Goal: Task Accomplishment & Management: Use online tool/utility

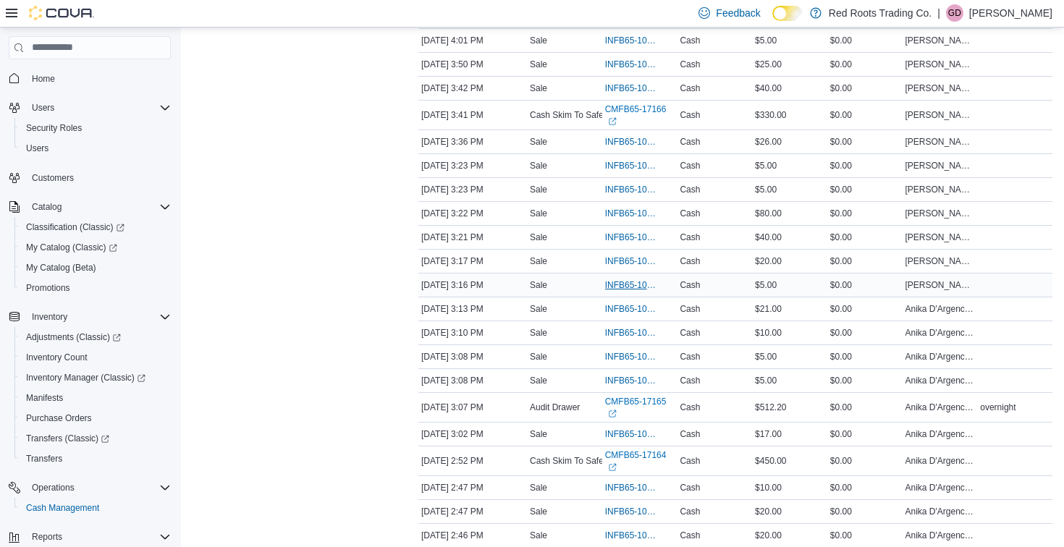
scroll to position [380, 0]
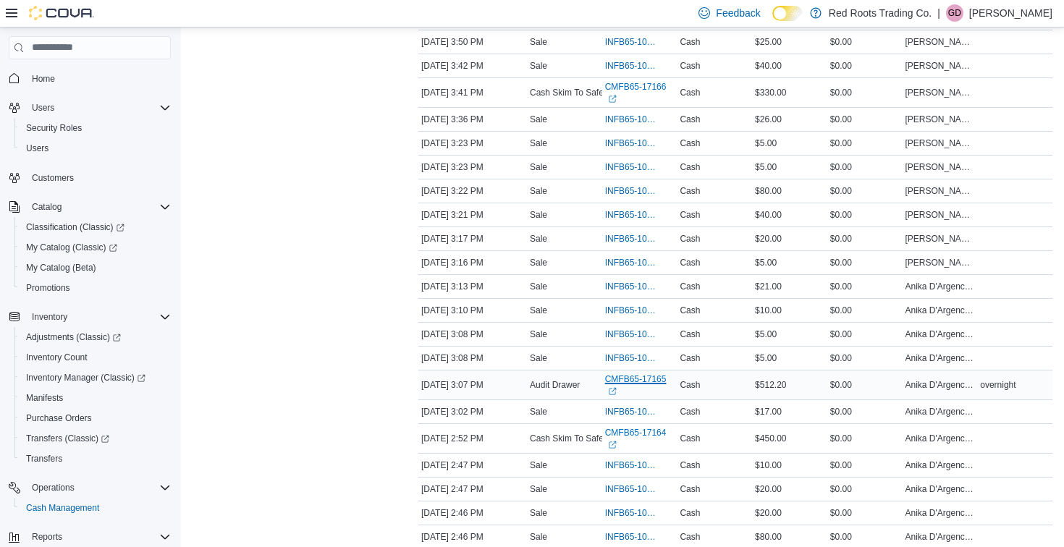
click at [632, 396] on link "CMFB65-17165 (opens in a new tab or window)" at bounding box center [639, 384] width 69 height 23
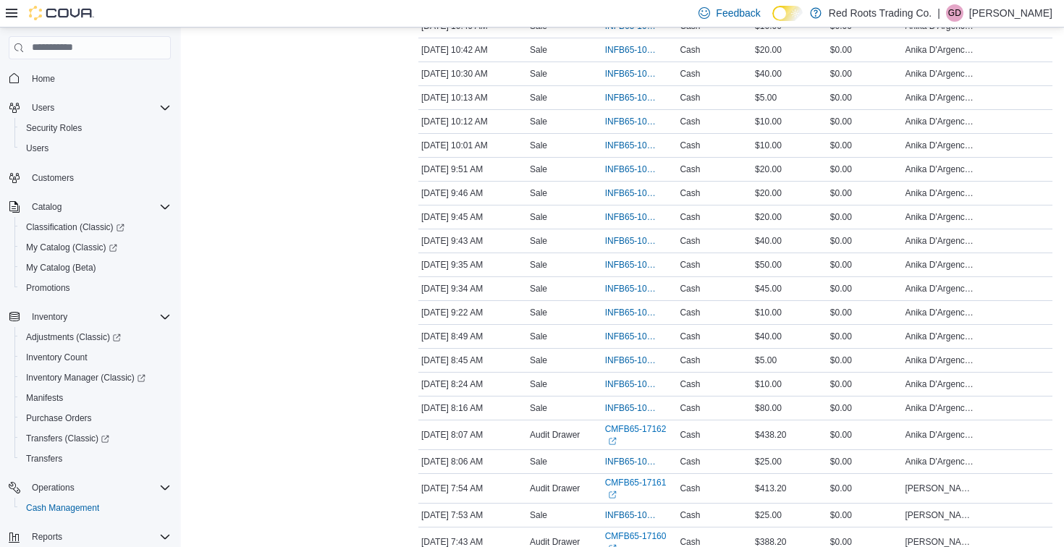
scroll to position [1861, 0]
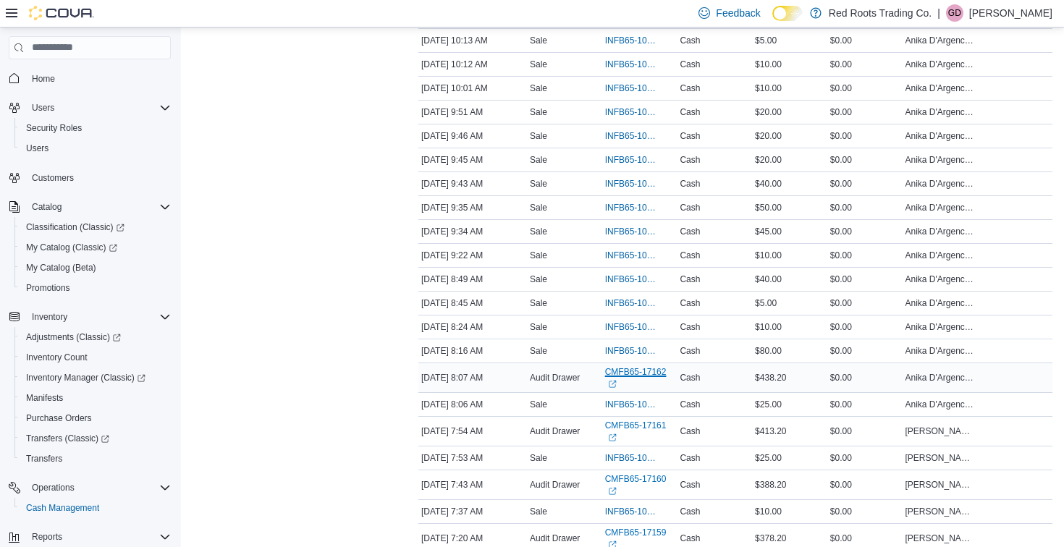
click at [633, 389] on link "CMFB65-17162 (opens in a new tab or window)" at bounding box center [639, 377] width 69 height 23
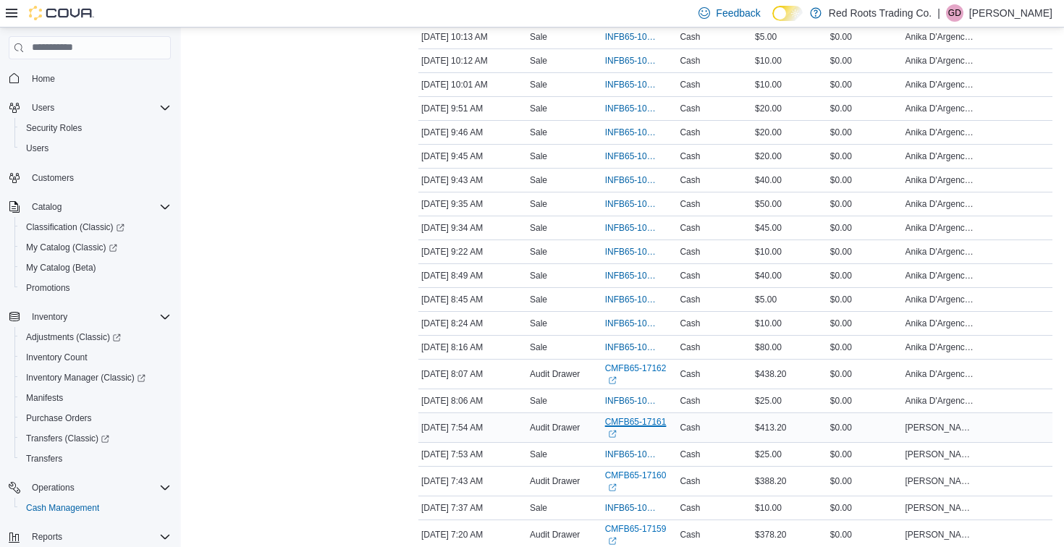
click at [641, 439] on link "CMFB65-17161 (opens in a new tab or window)" at bounding box center [639, 427] width 69 height 23
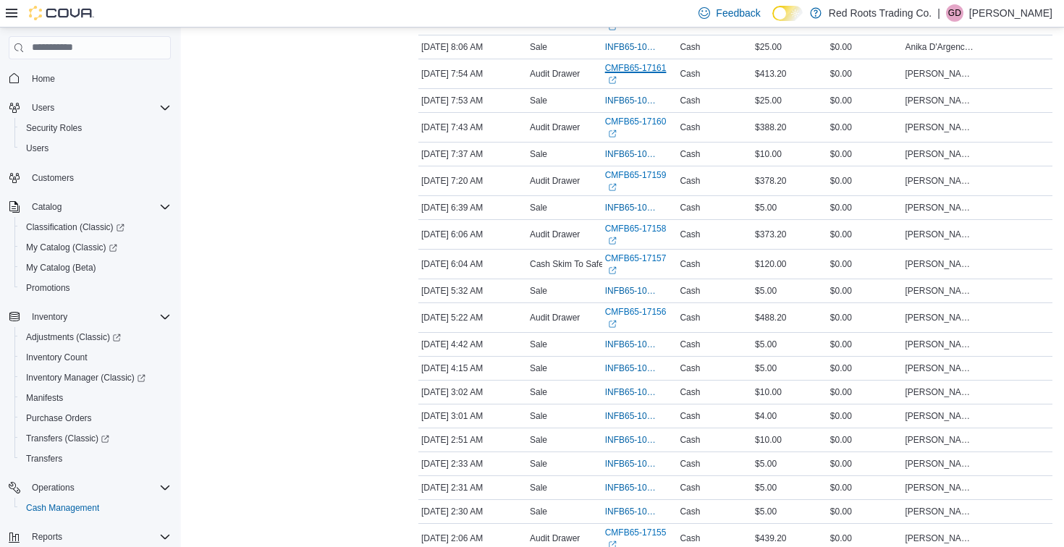
scroll to position [2340, 0]
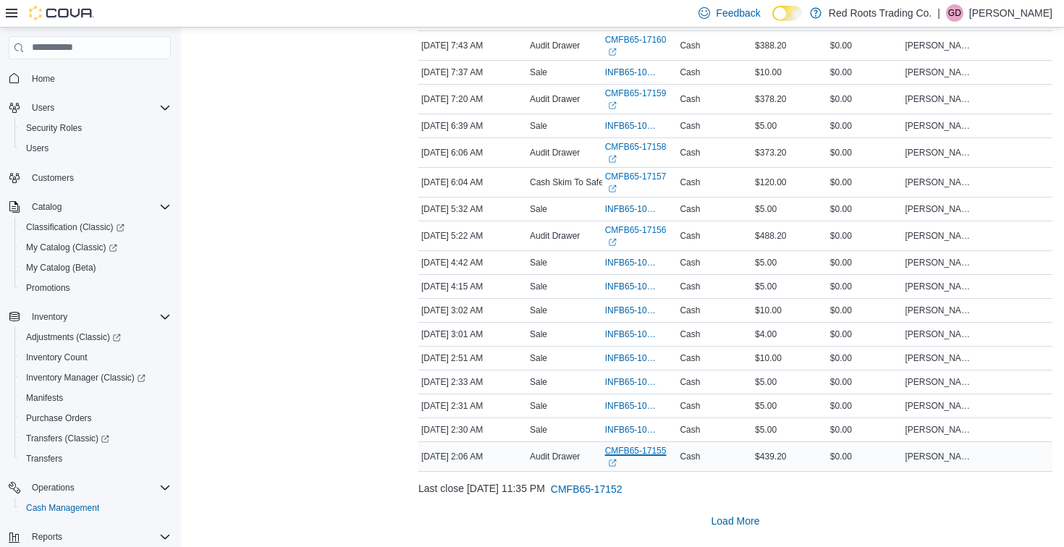
click at [637, 450] on link "CMFB65-17155 (opens in a new tab or window)" at bounding box center [639, 456] width 69 height 23
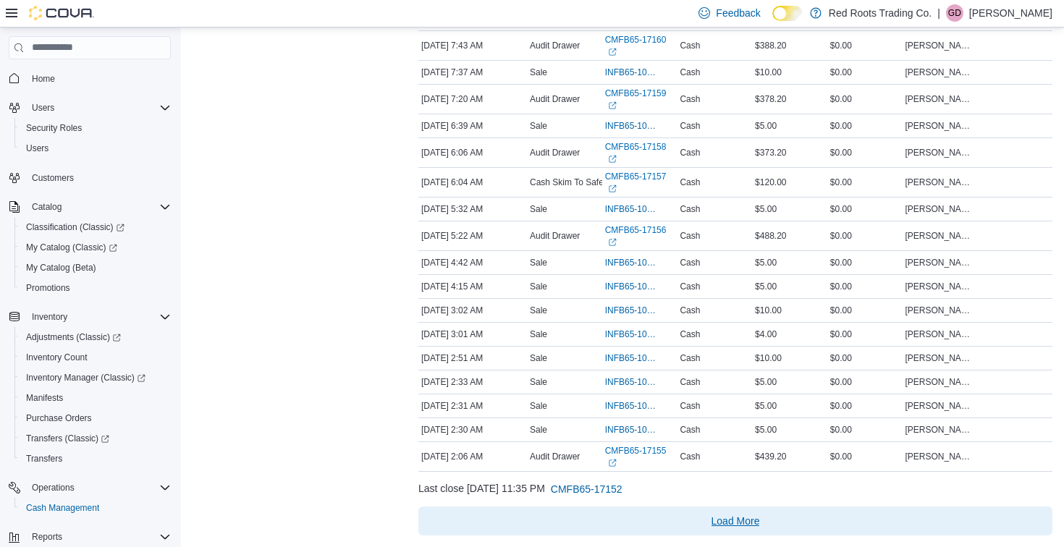
click at [732, 516] on span "Load More" at bounding box center [735, 521] width 48 height 14
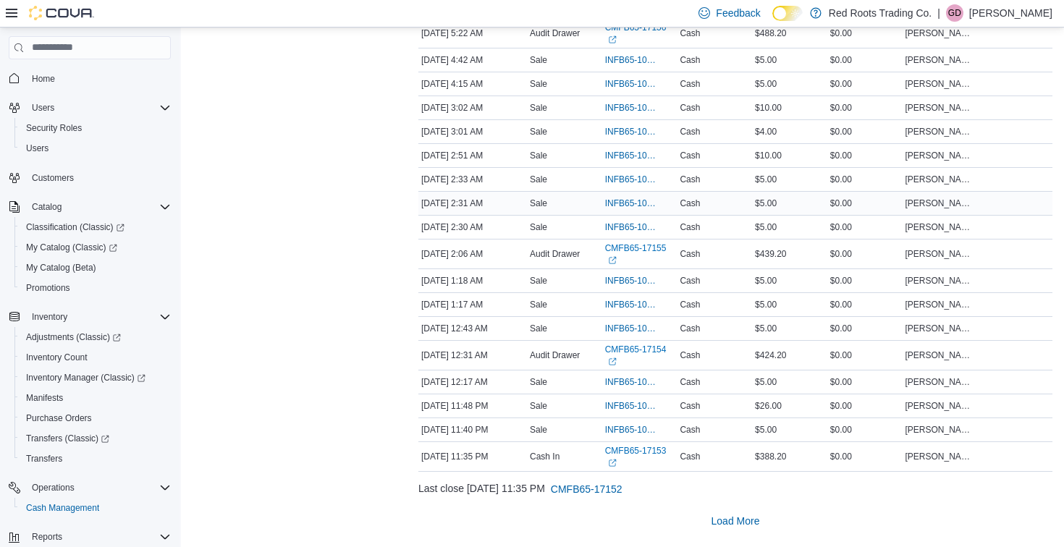
scroll to position [2542, 0]
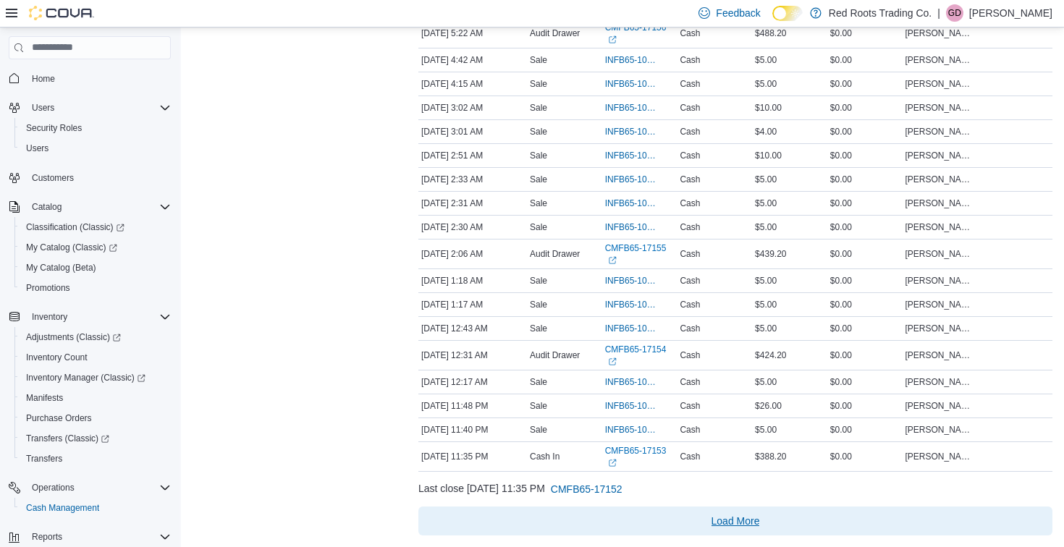
click at [740, 522] on span "Load More" at bounding box center [735, 521] width 48 height 14
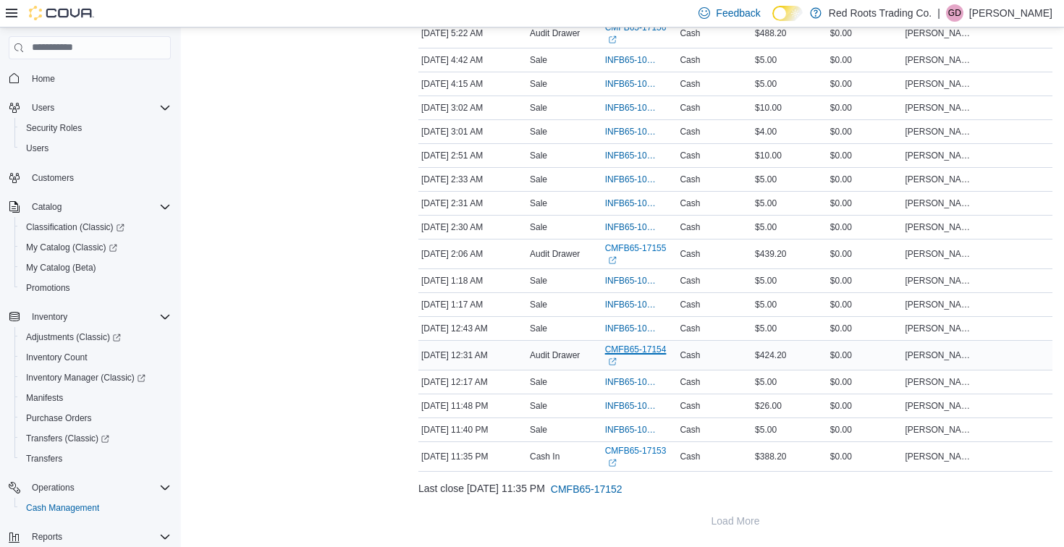
click at [644, 353] on link "CMFB65-17154 (opens in a new tab or window)" at bounding box center [639, 355] width 69 height 23
click at [621, 249] on link "CMFB65-17155 (opens in a new tab or window)" at bounding box center [639, 253] width 69 height 23
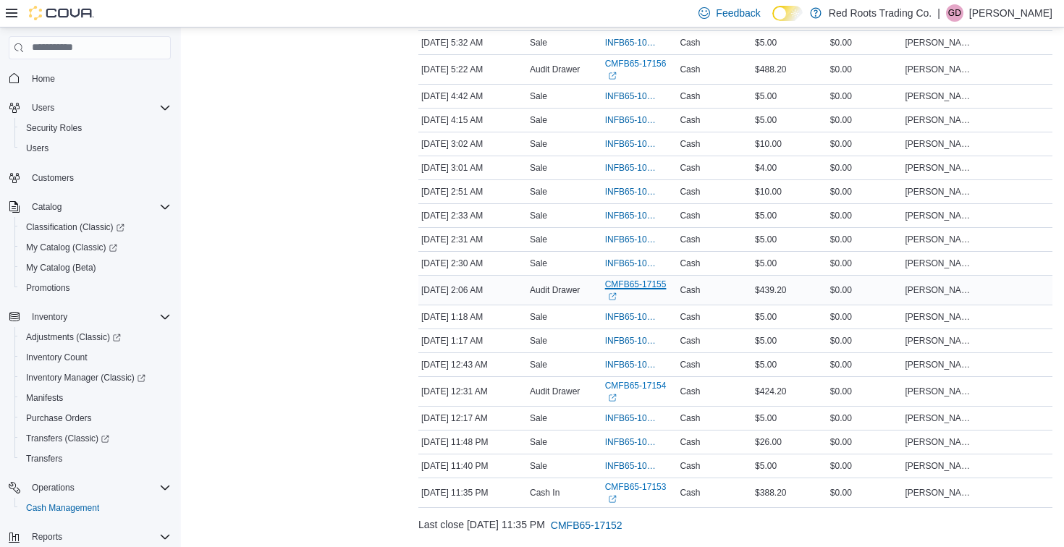
scroll to position [2456, 0]
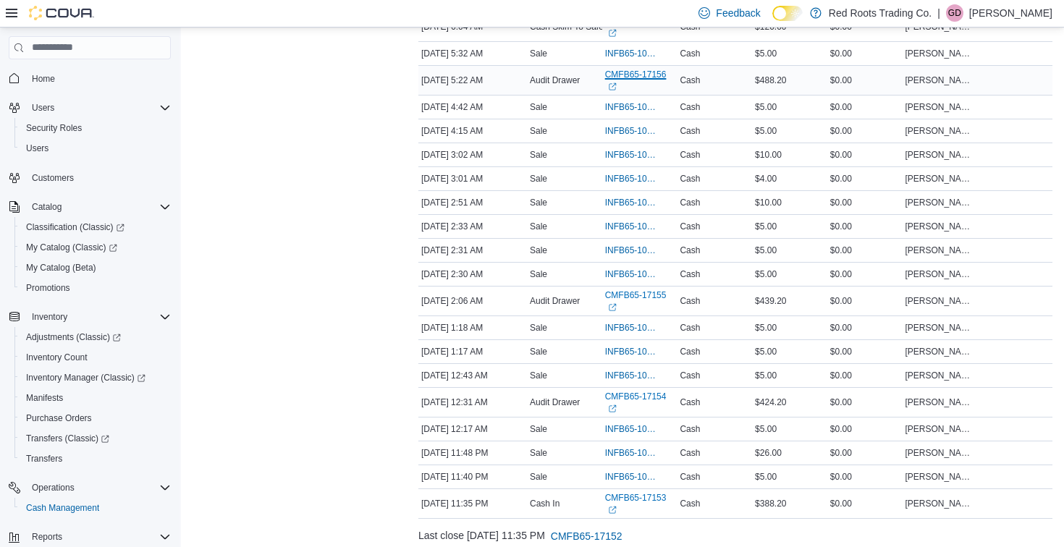
click at [629, 92] on link "CMFB65-17156 (opens in a new tab or window)" at bounding box center [639, 80] width 69 height 23
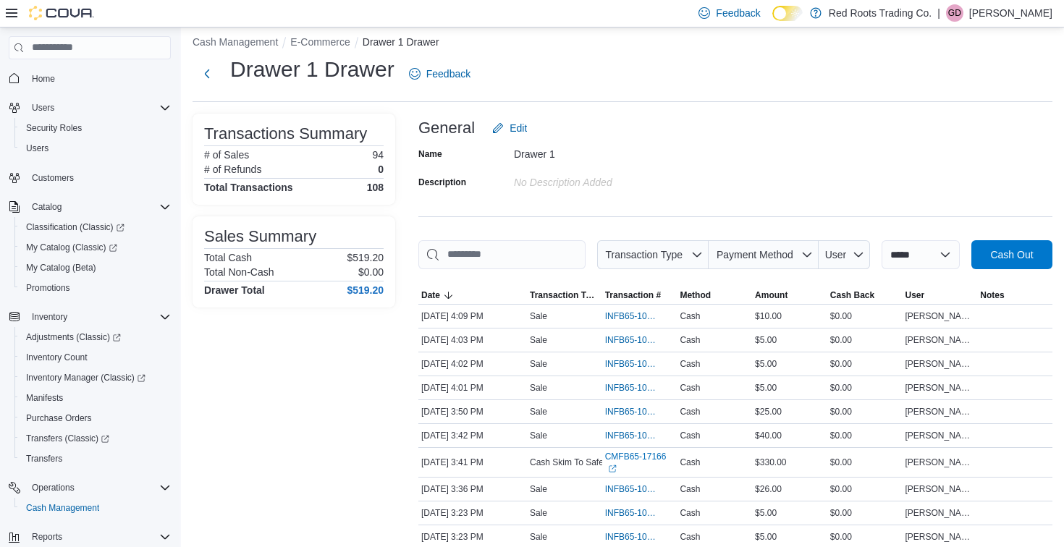
scroll to position [0, 0]
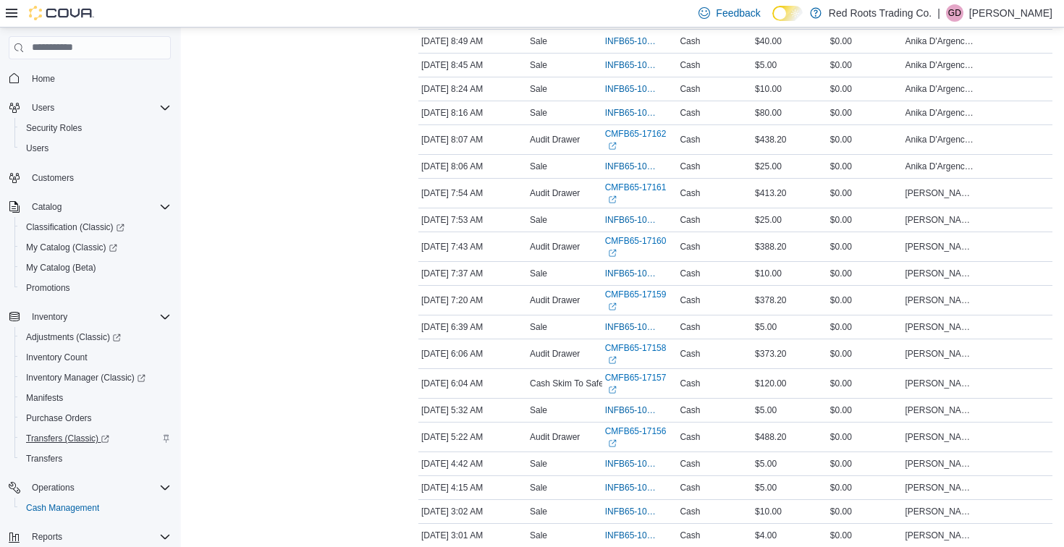
scroll to position [106, 0]
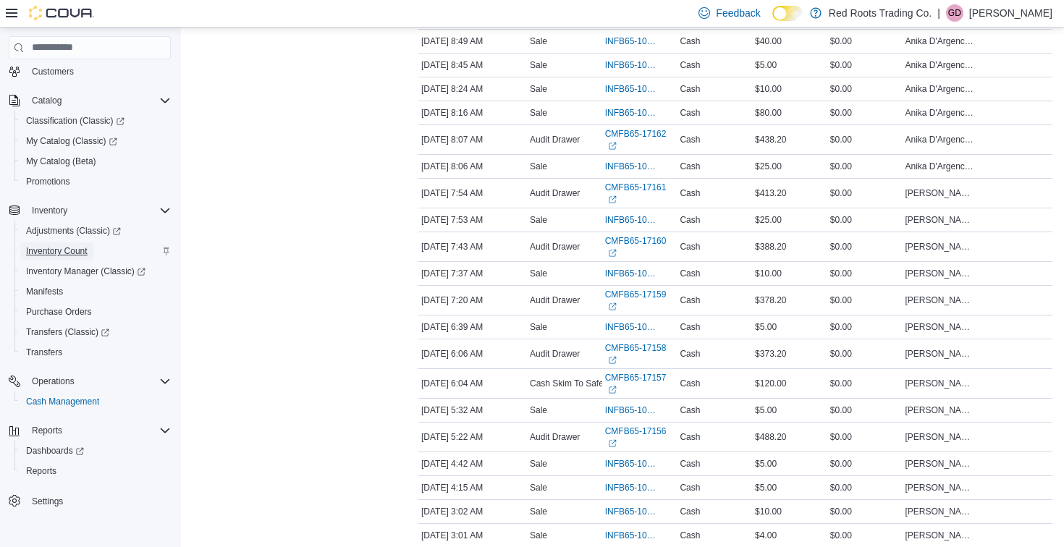
click at [80, 253] on span "Inventory Count" at bounding box center [56, 251] width 61 height 12
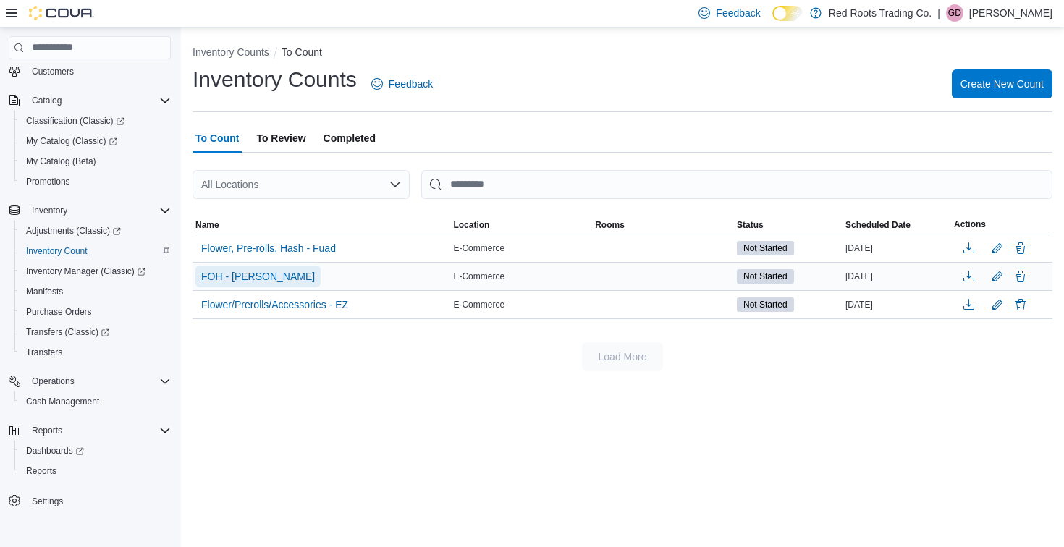
click at [226, 279] on span "FOH - [PERSON_NAME]" at bounding box center [258, 276] width 114 height 14
click at [242, 278] on span "FOH - [PERSON_NAME]" at bounding box center [258, 276] width 114 height 14
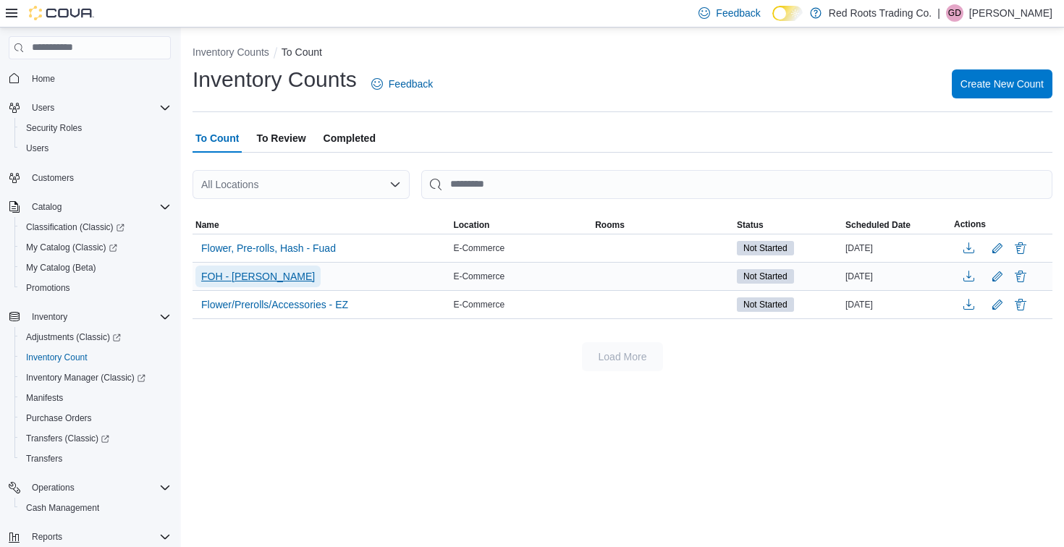
click at [225, 276] on span "FOH - [PERSON_NAME]" at bounding box center [258, 276] width 114 height 14
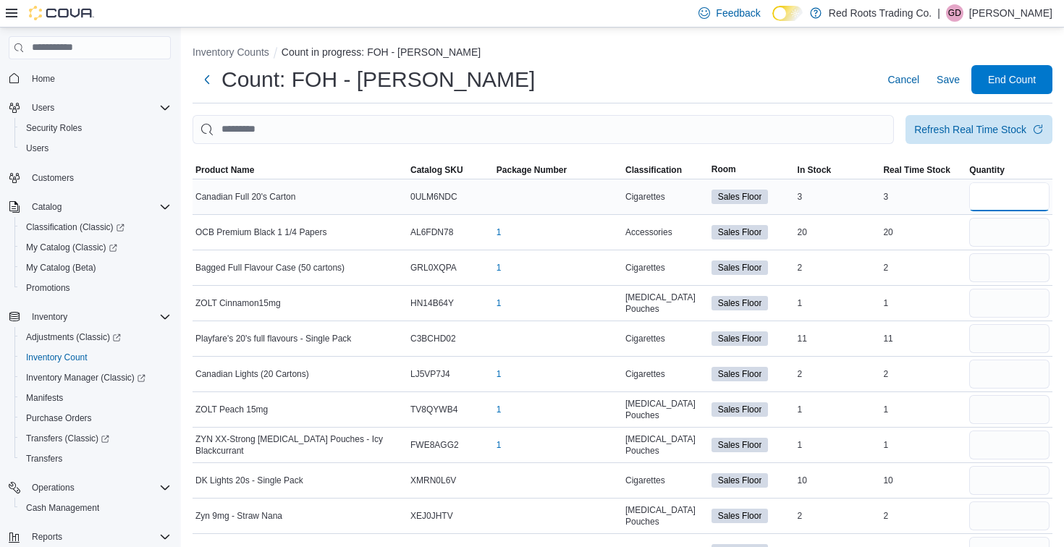
click at [1006, 198] on input "number" at bounding box center [1009, 196] width 80 height 29
type input "*"
type input "**"
type input "*"
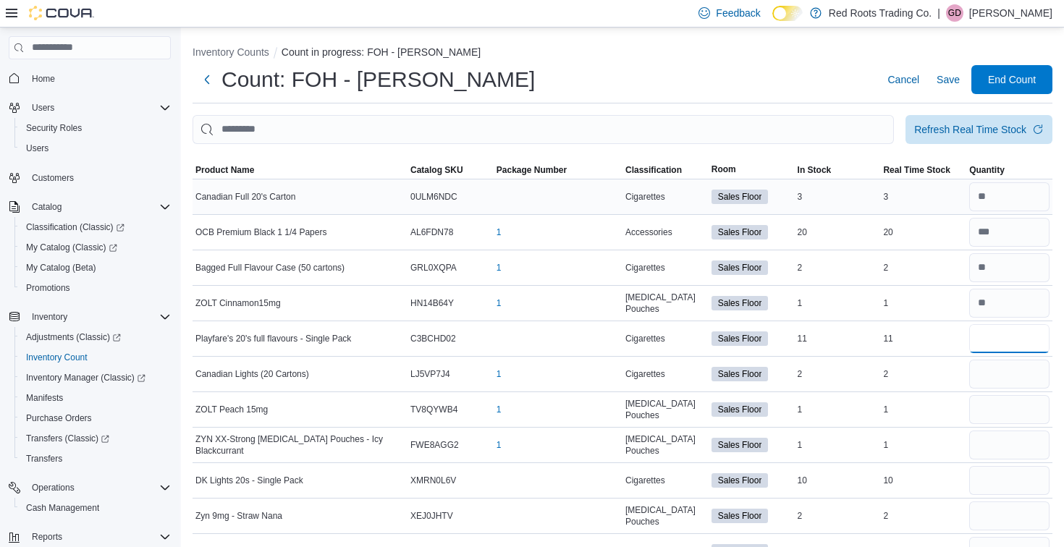
type input "**"
type input "*"
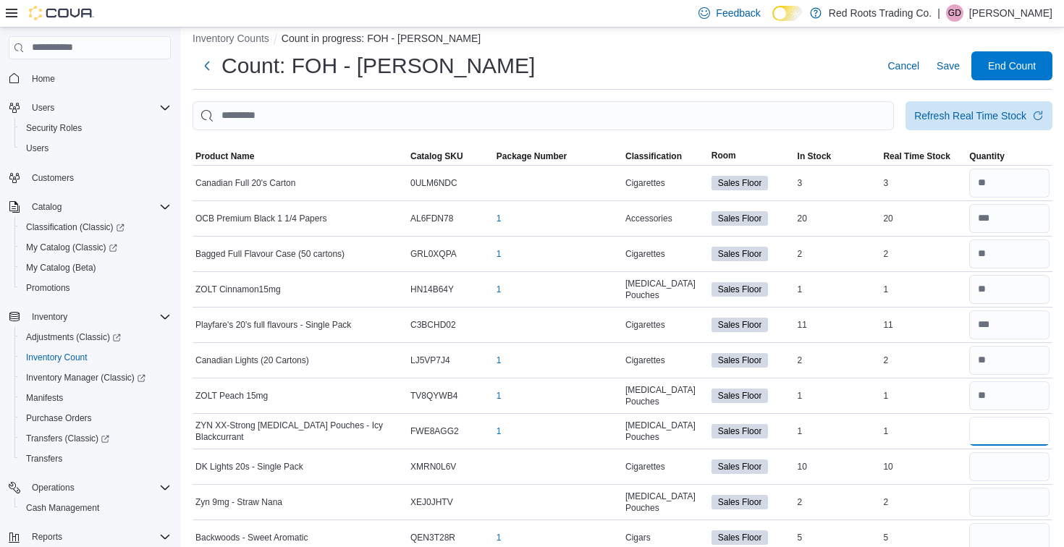
scroll to position [20, 0]
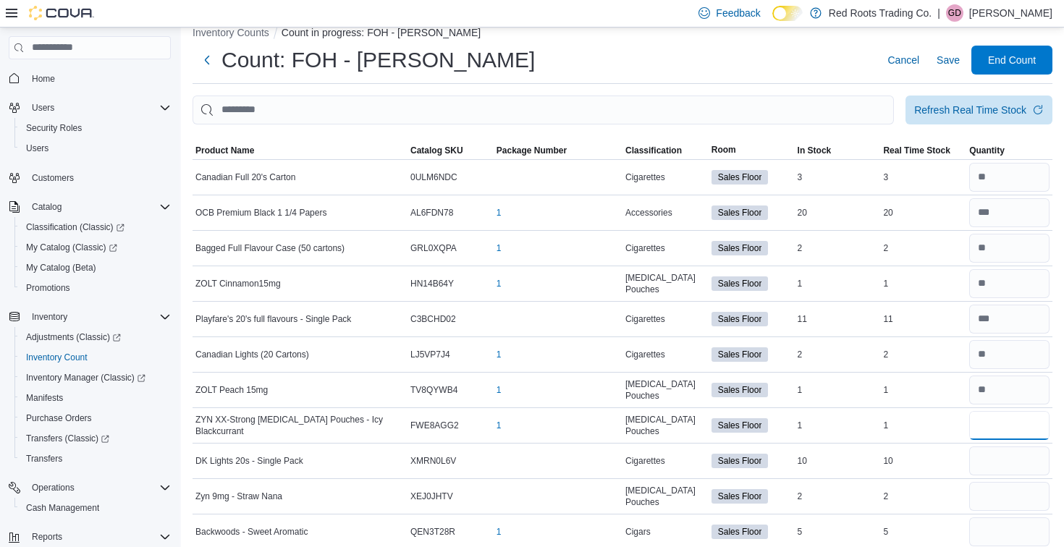
type input "*"
type input "**"
type input "*"
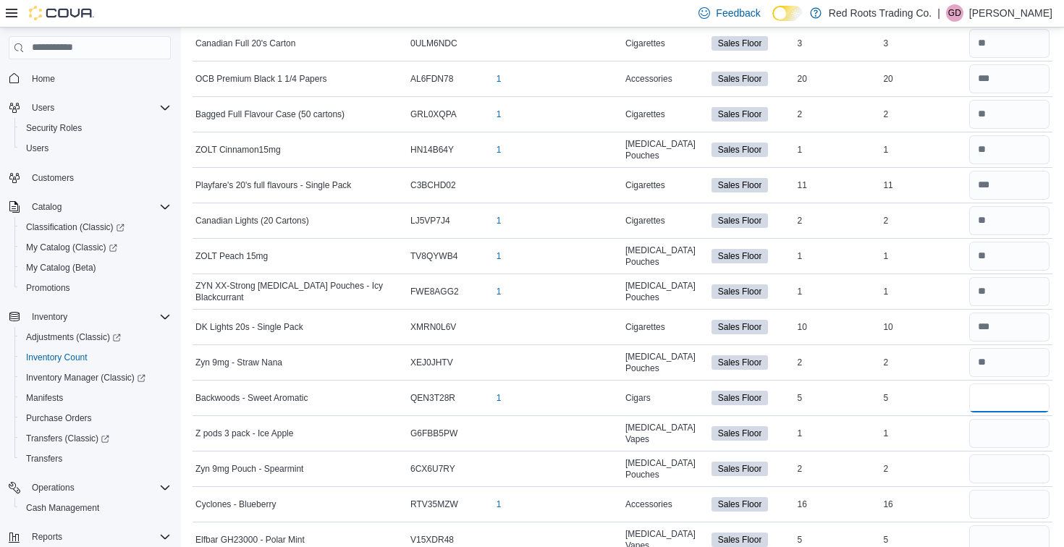
scroll to position [198, 0]
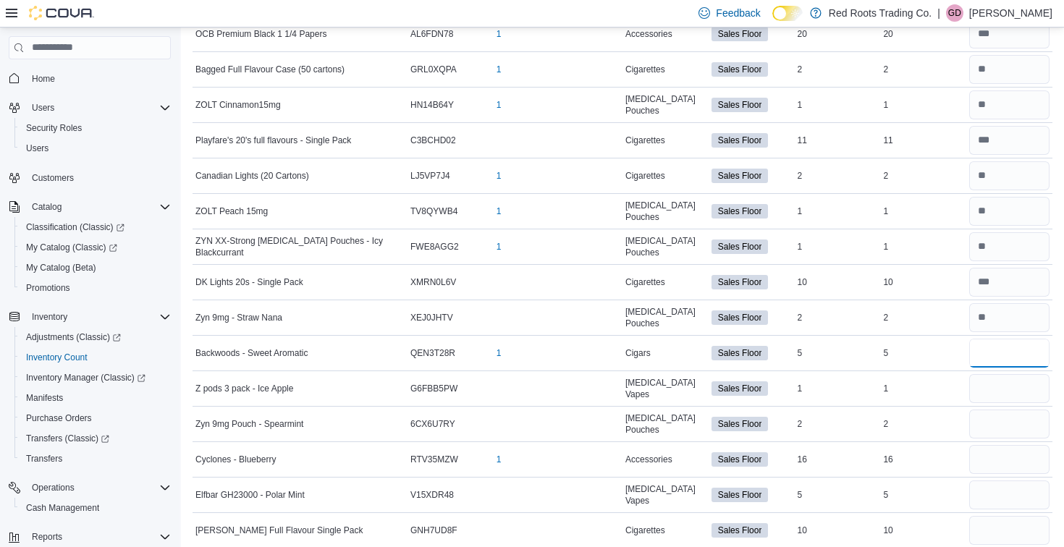
type input "*"
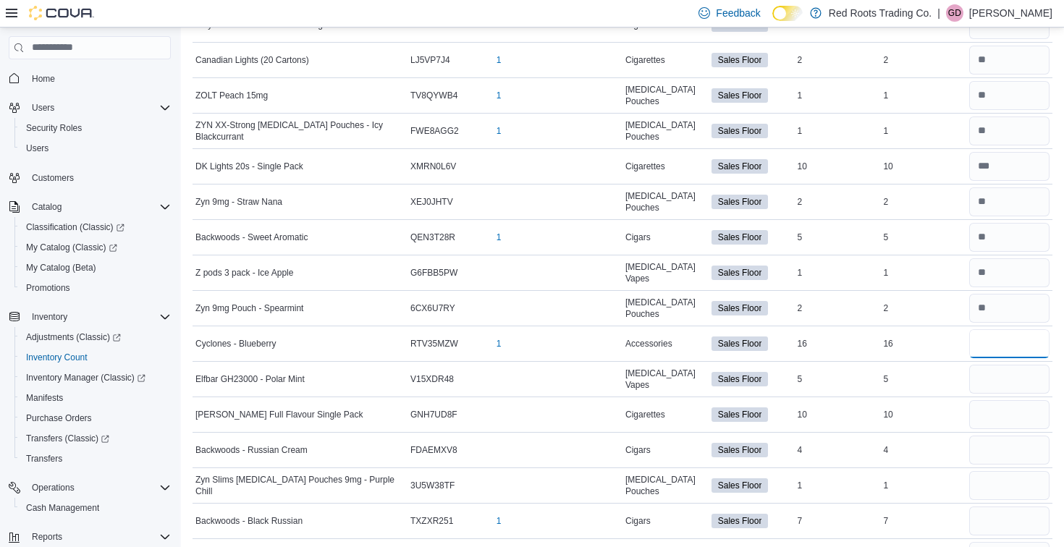
scroll to position [318, 0]
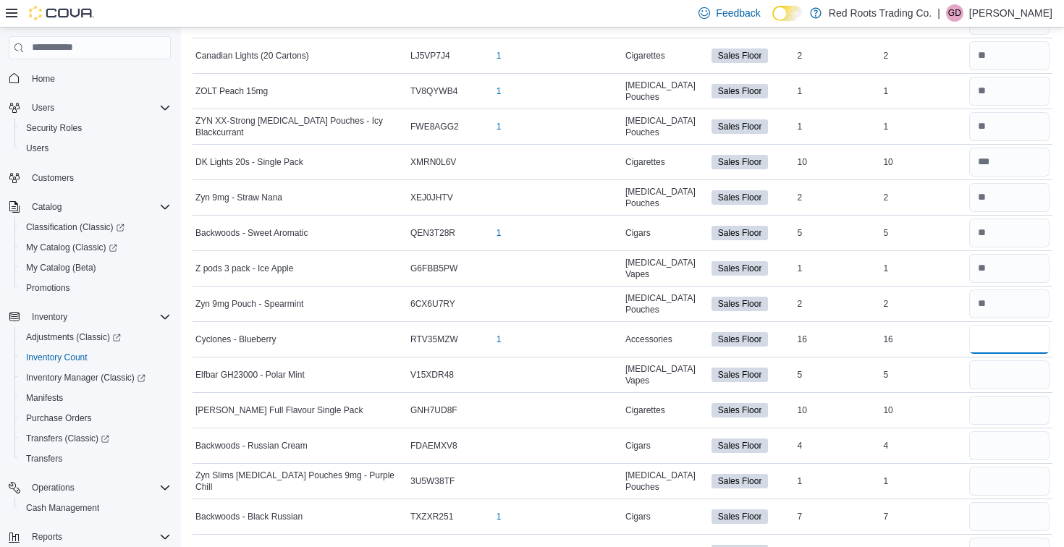
type input "**"
type input "*"
type input "**"
type input "*"
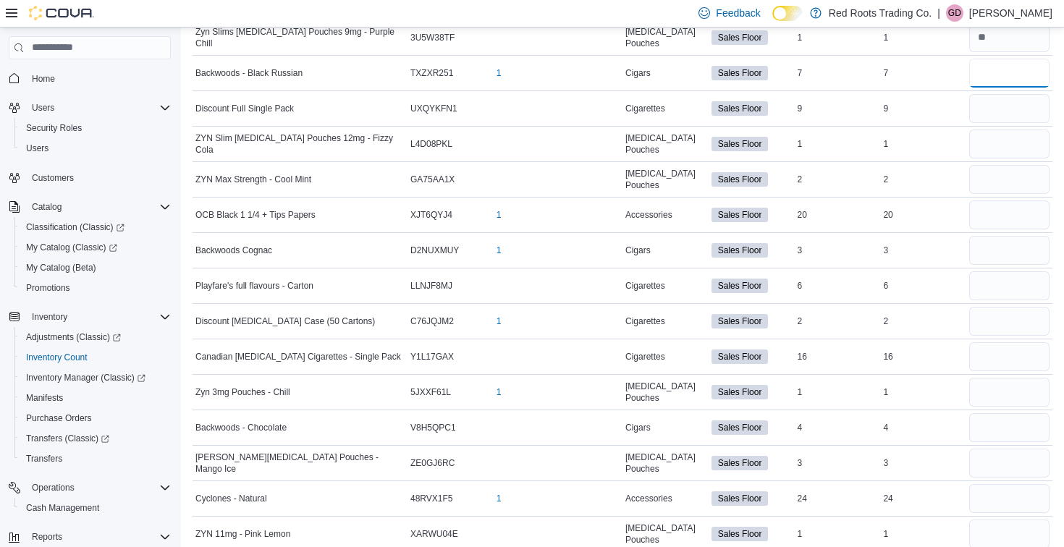
scroll to position [767, 0]
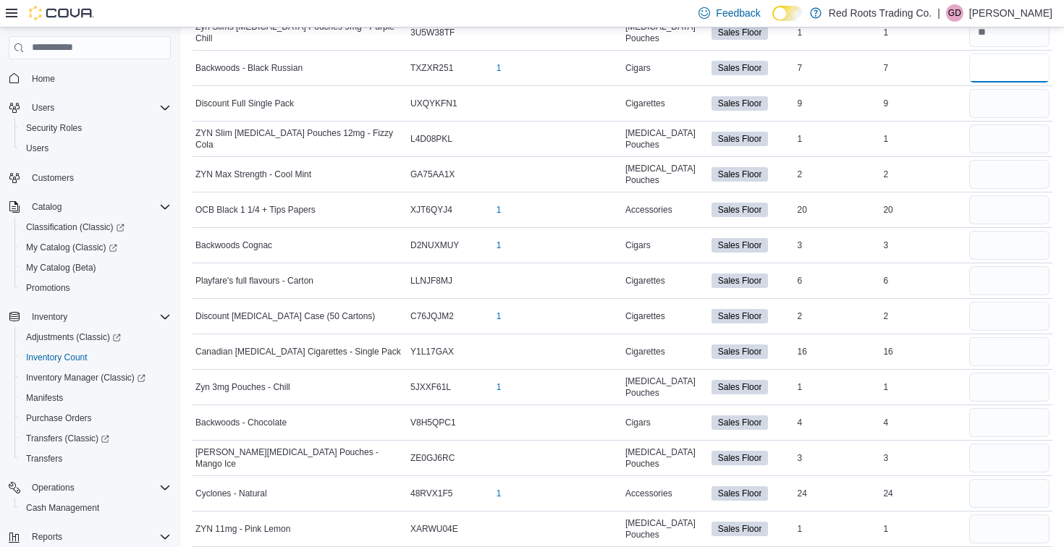
type input "*"
type input "**"
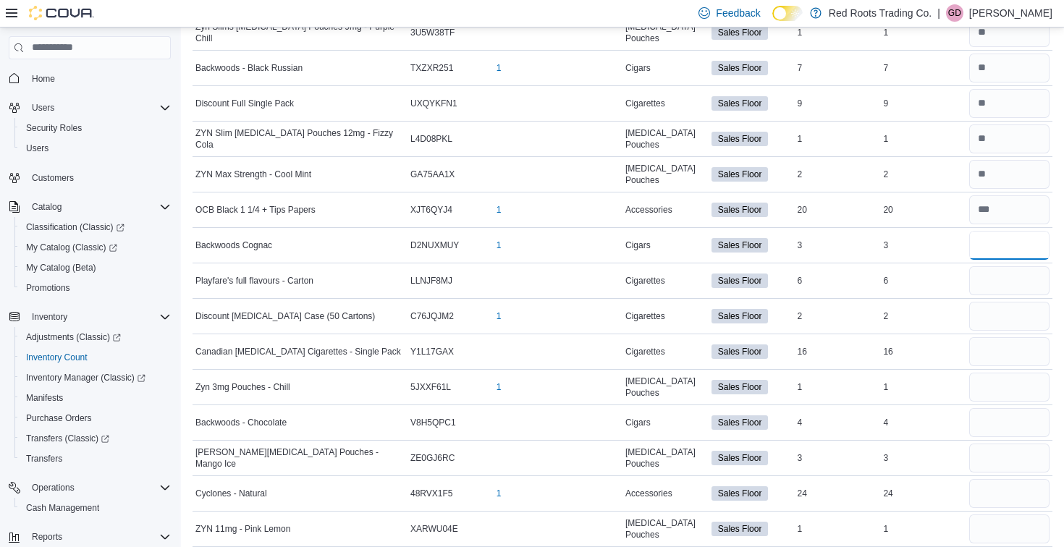
type input "*"
type input "**"
type input "*"
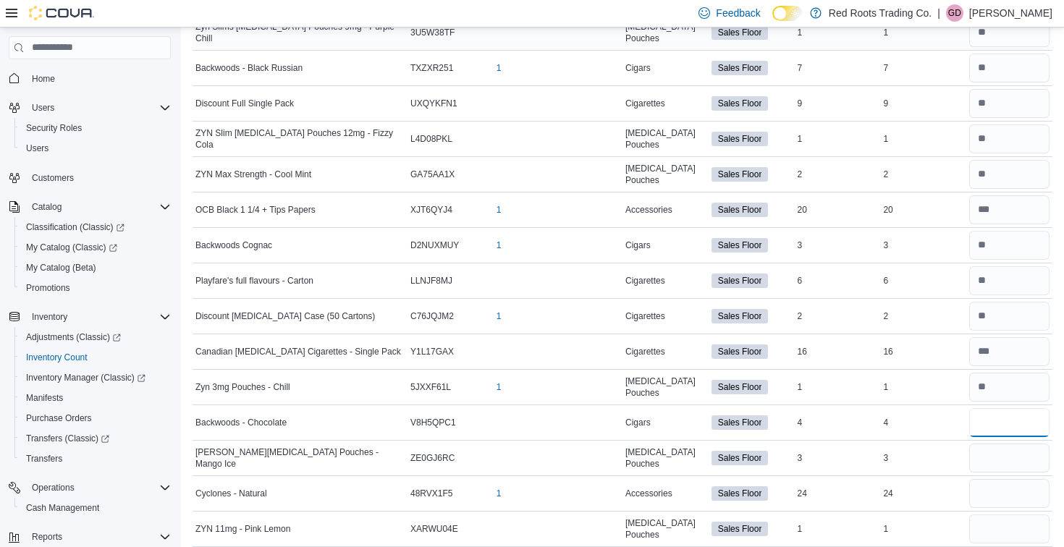
type input "*"
type input "**"
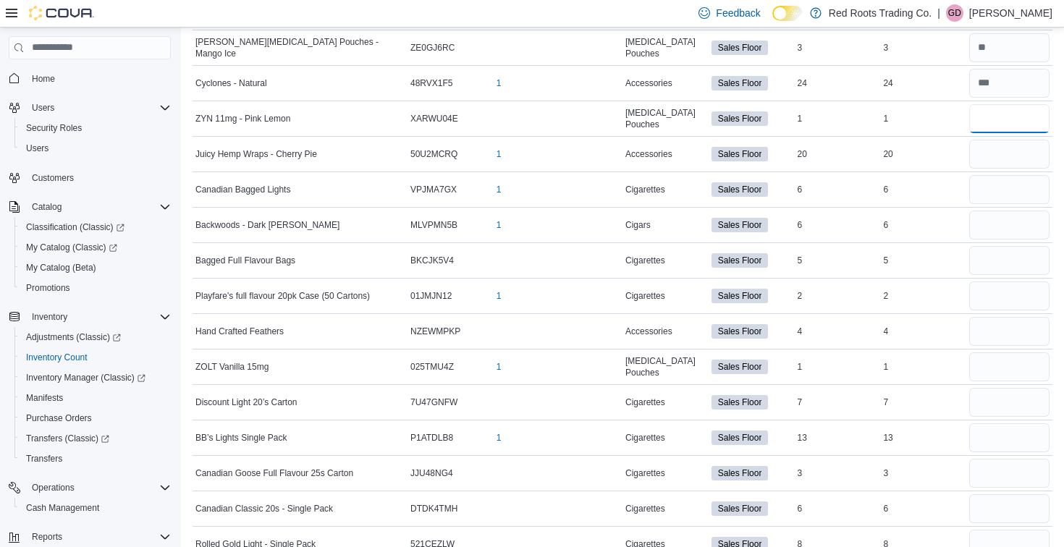
scroll to position [1188, 0]
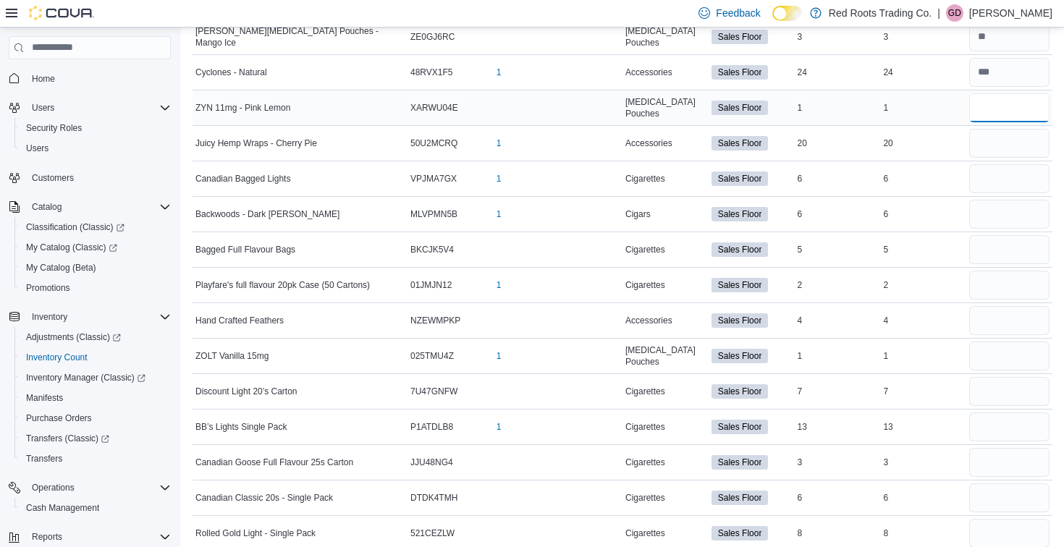
click at [996, 111] on input "number" at bounding box center [1009, 107] width 80 height 29
type input "*"
type input "**"
type input "*"
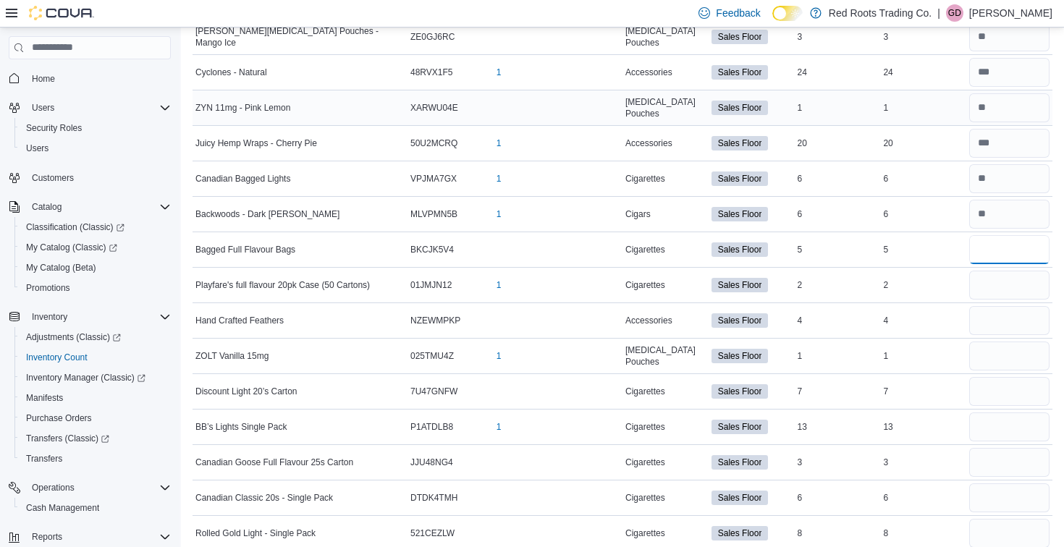
type input "*"
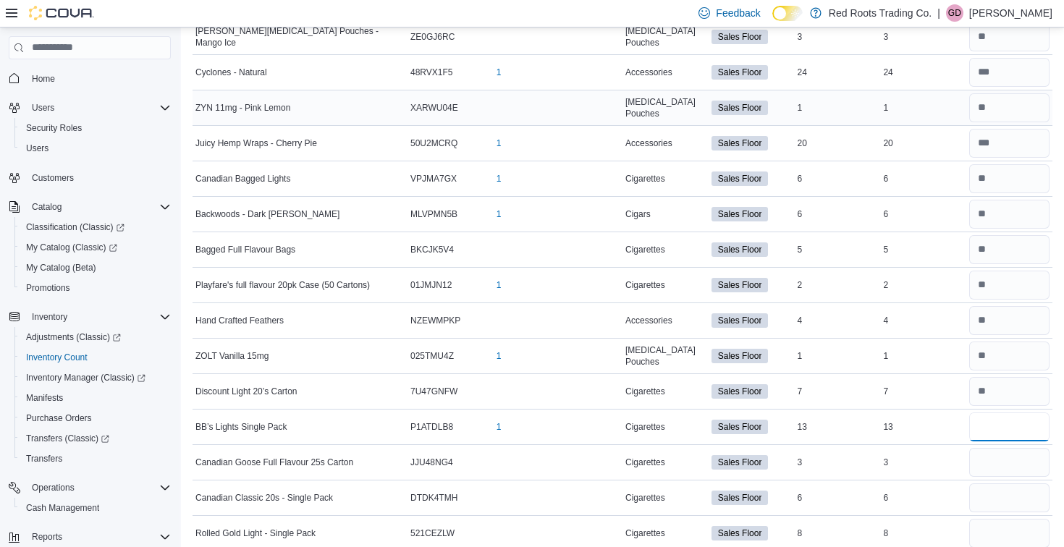
type input "**"
type input "*"
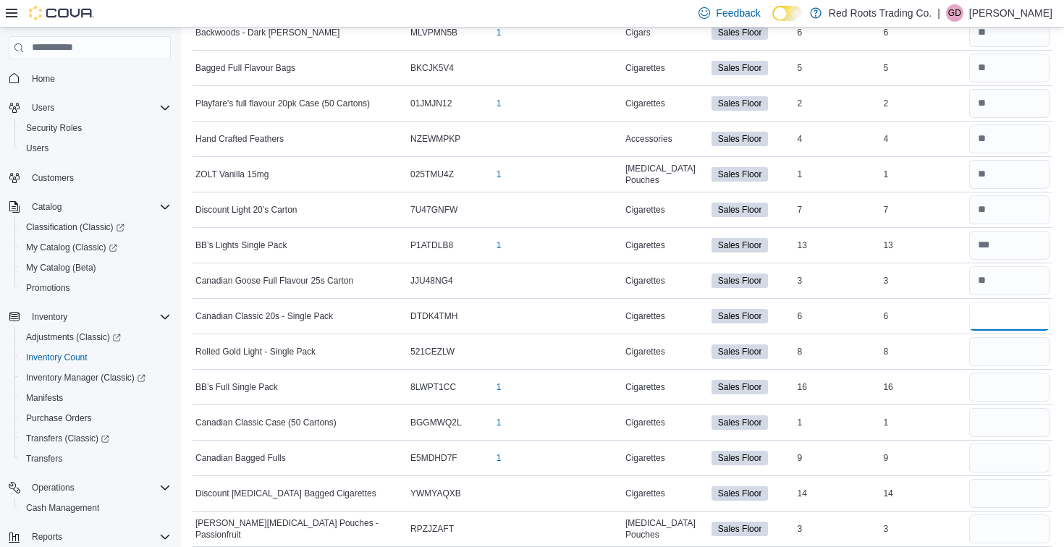
scroll to position [1373, 0]
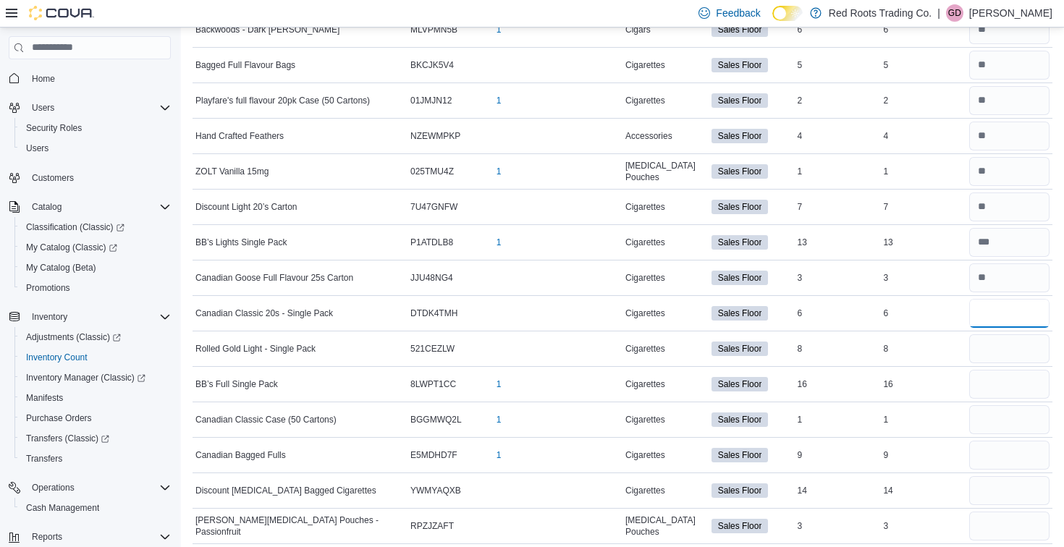
type input "*"
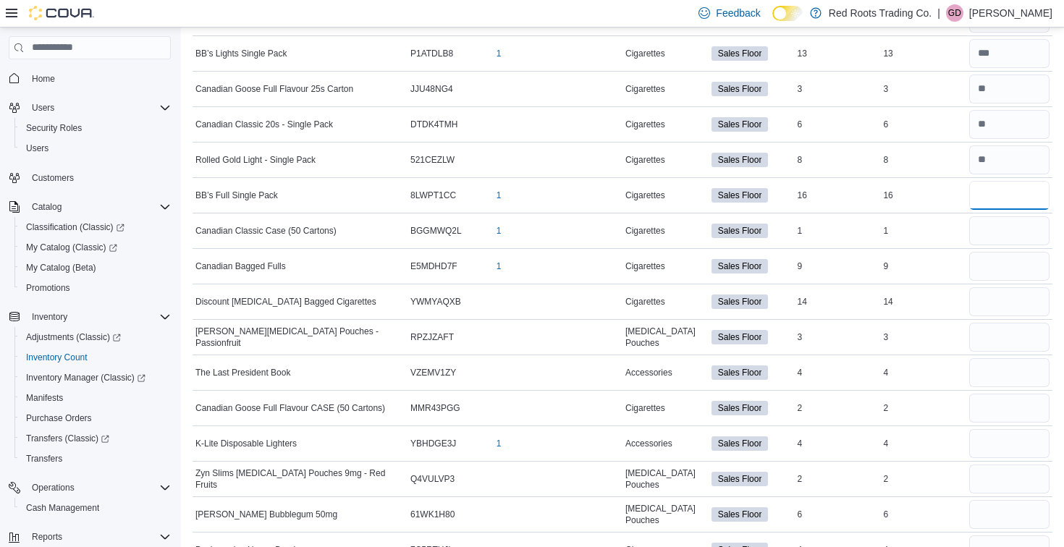
scroll to position [1573, 0]
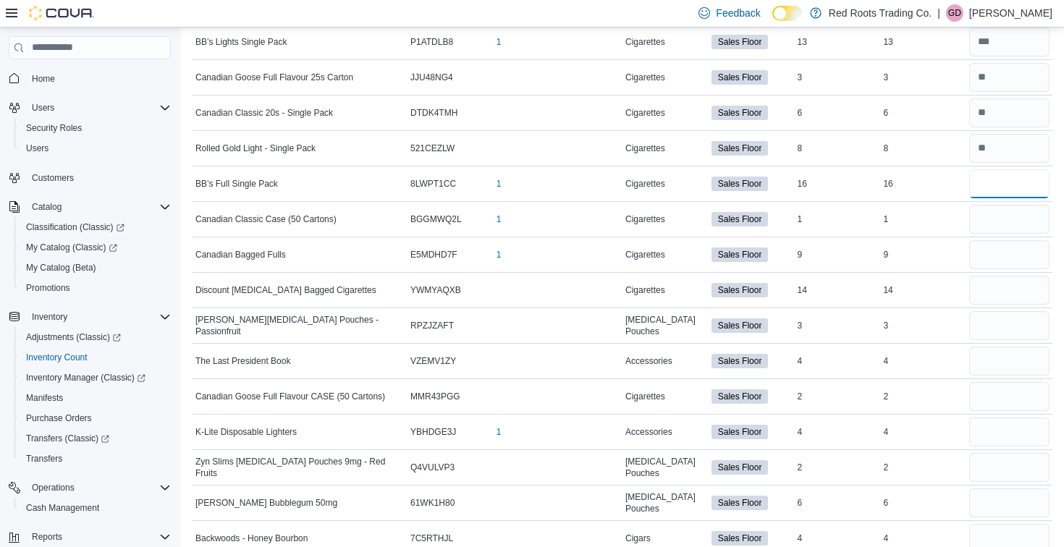
type input "**"
type input "*"
type input "**"
type input "*"
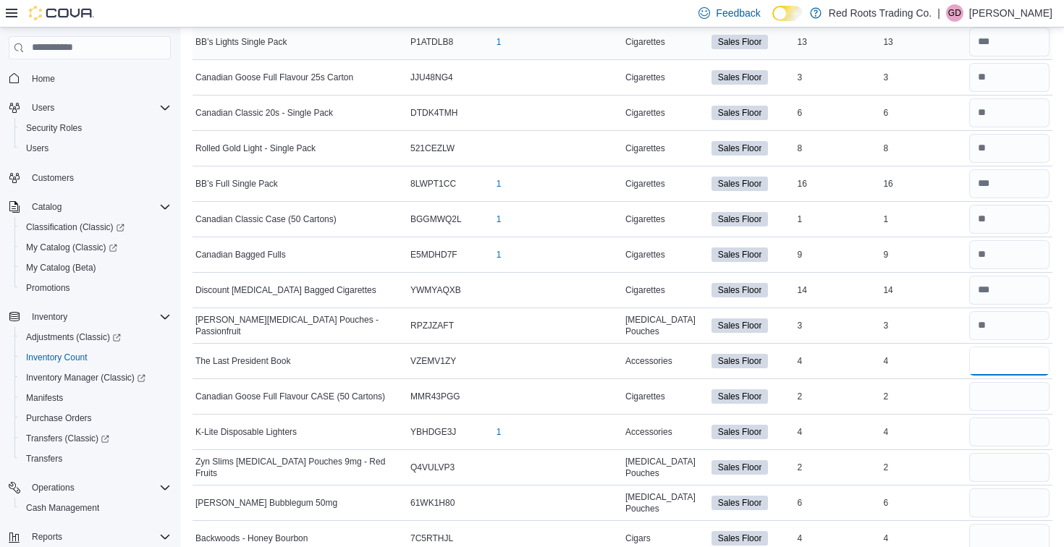
type input "*"
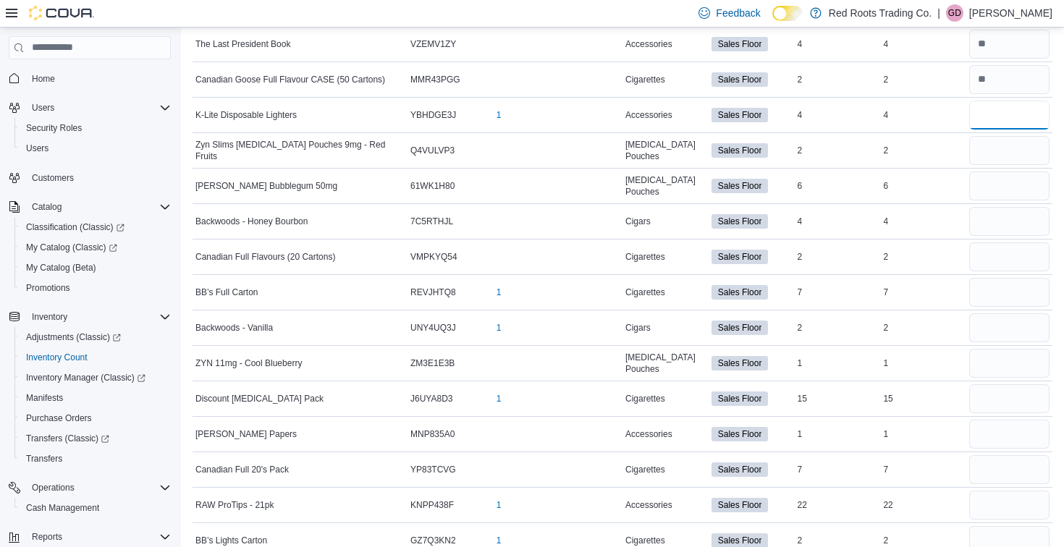
scroll to position [1899, 0]
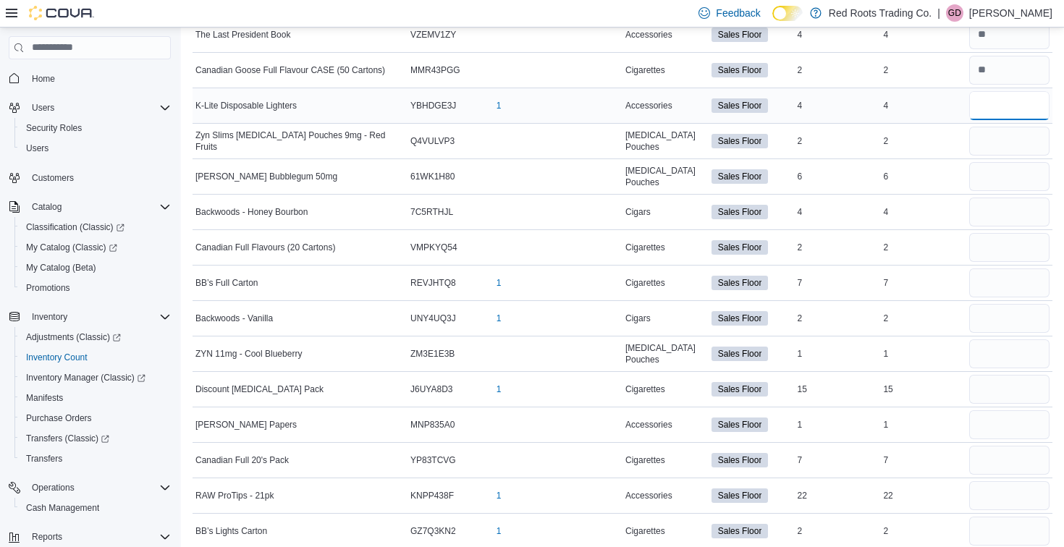
click at [998, 101] on input "number" at bounding box center [1009, 105] width 80 height 29
type input "*"
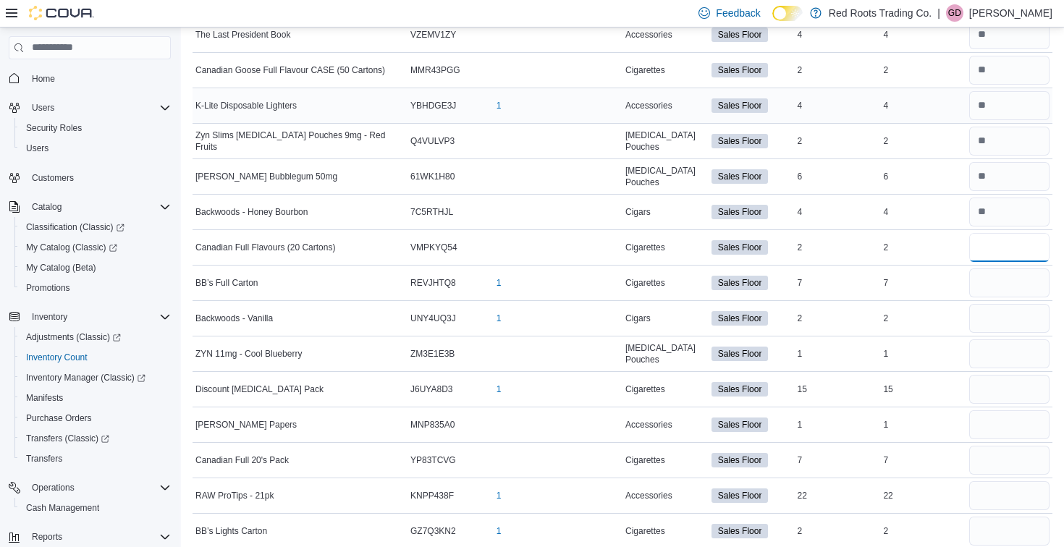
type input "*"
type input "**"
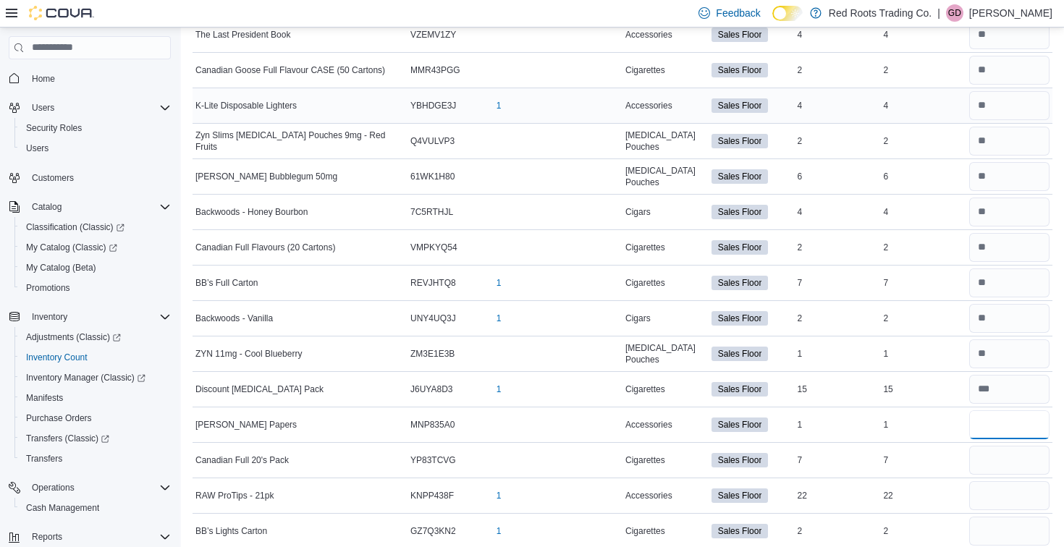
type input "*"
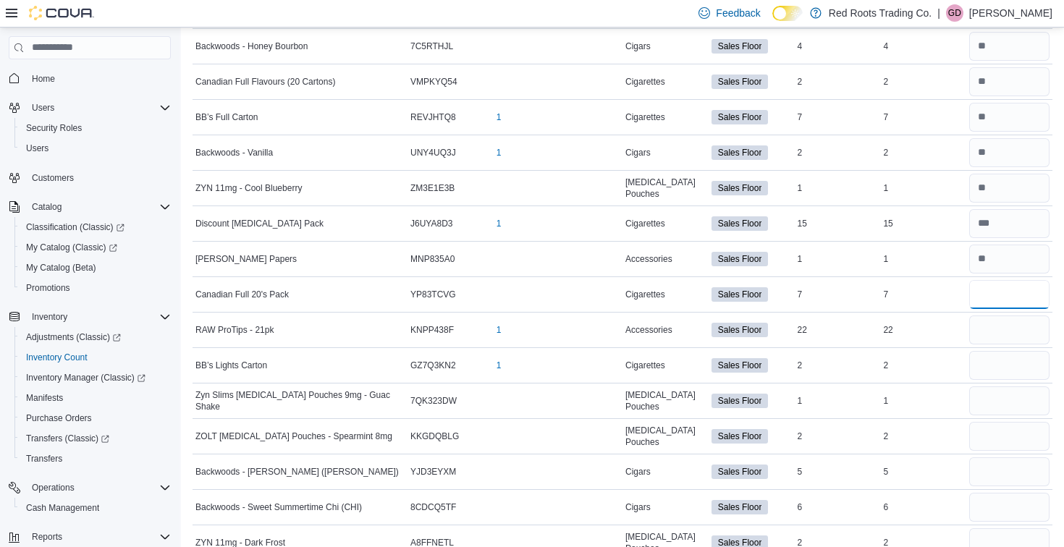
scroll to position [2066, 0]
type input "*"
type input "**"
type input "*"
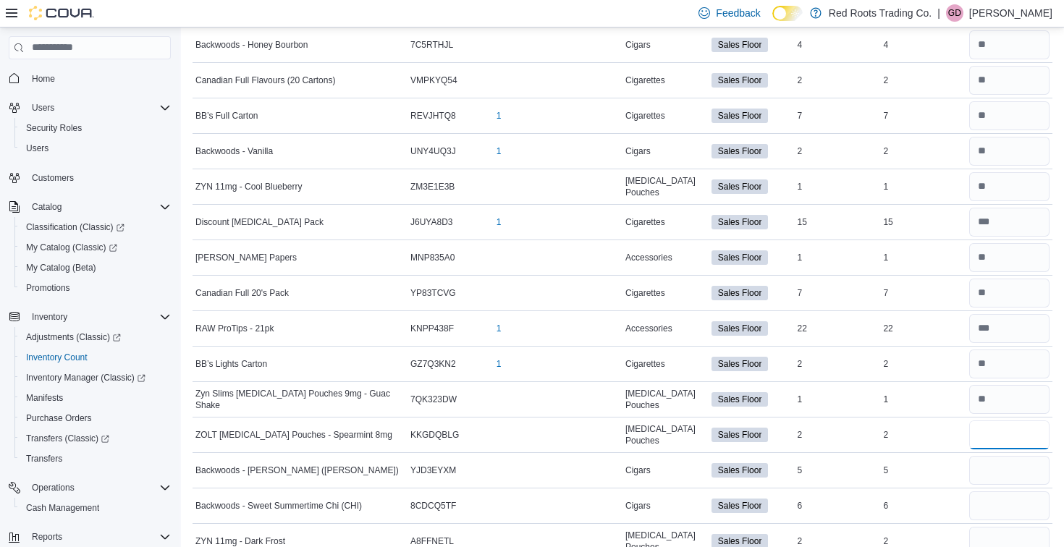
type input "*"
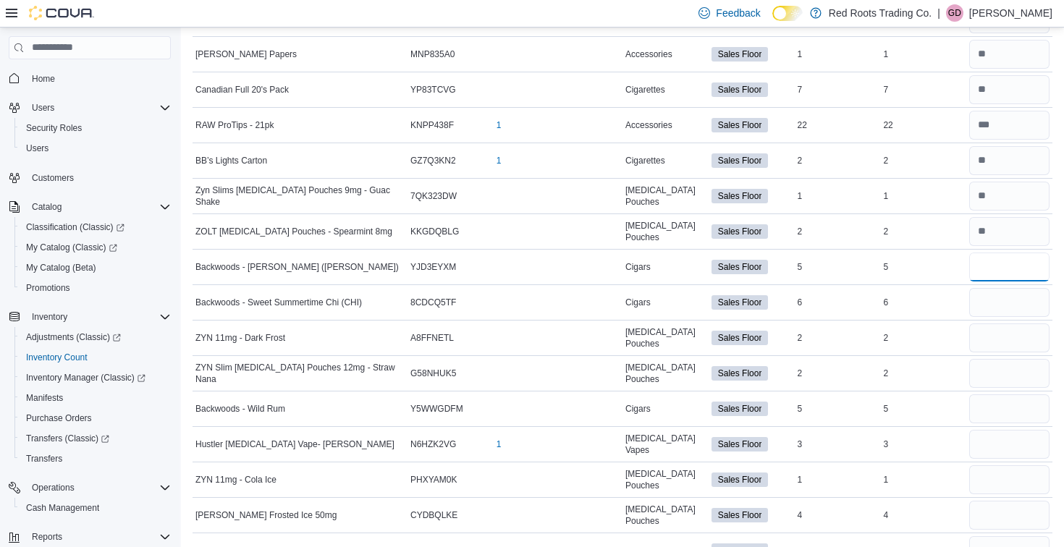
scroll to position [2296, 0]
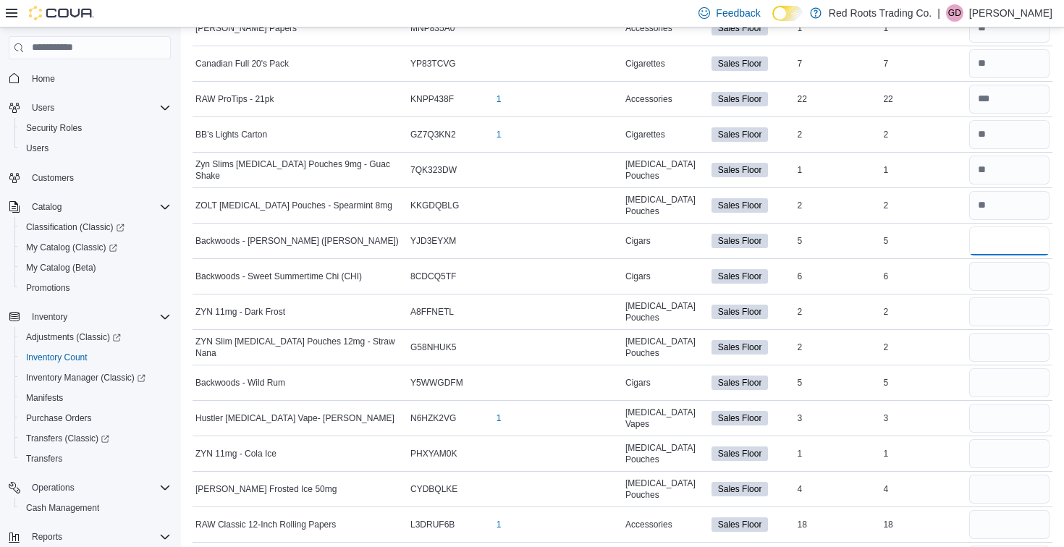
type input "*"
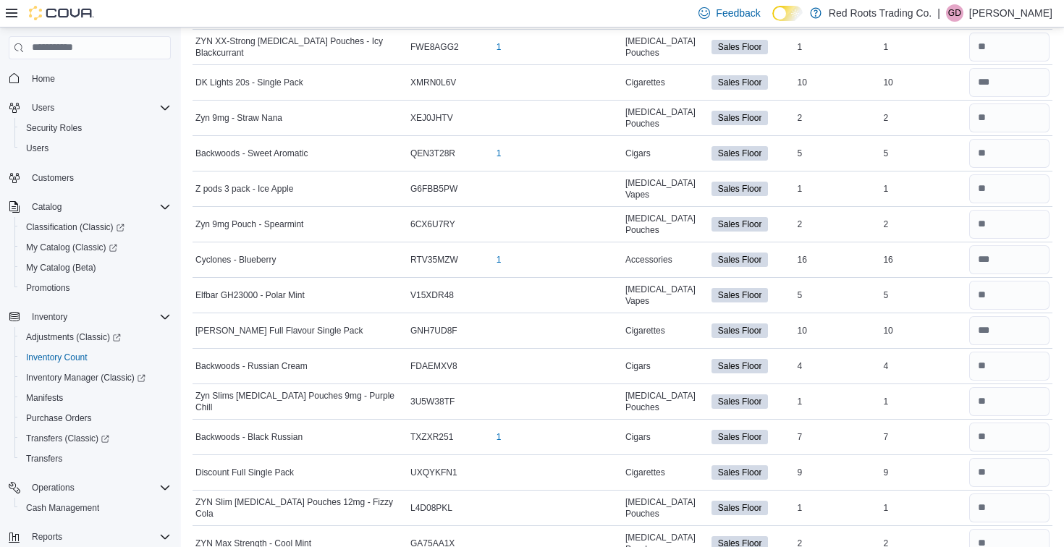
scroll to position [389, 0]
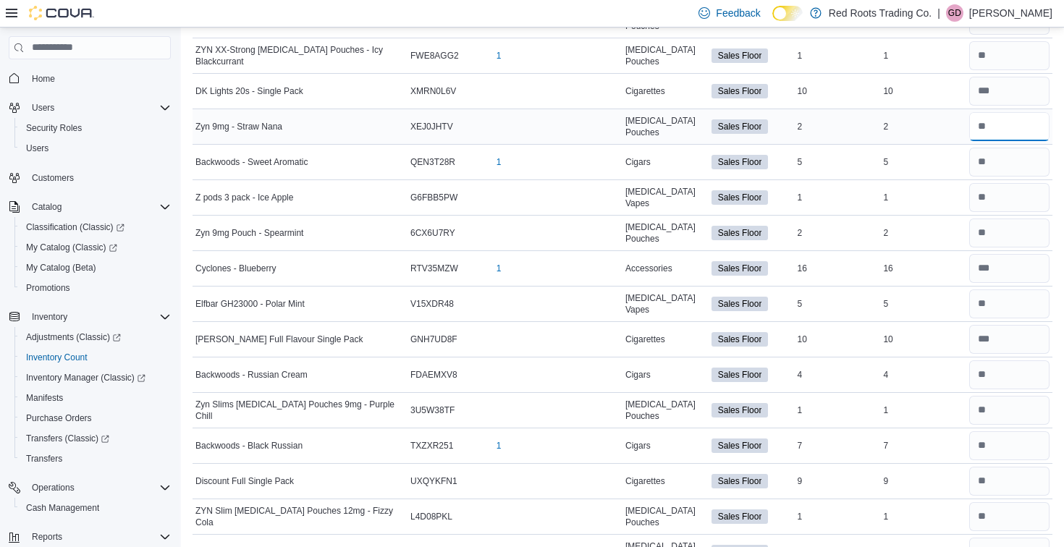
click at [1001, 130] on input "number" at bounding box center [1009, 126] width 80 height 29
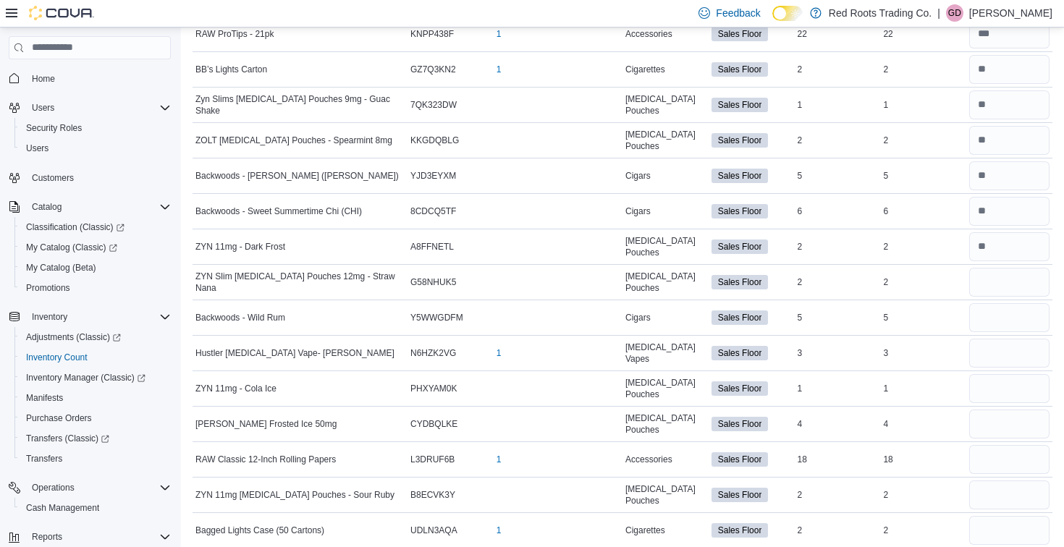
scroll to position [2369, 0]
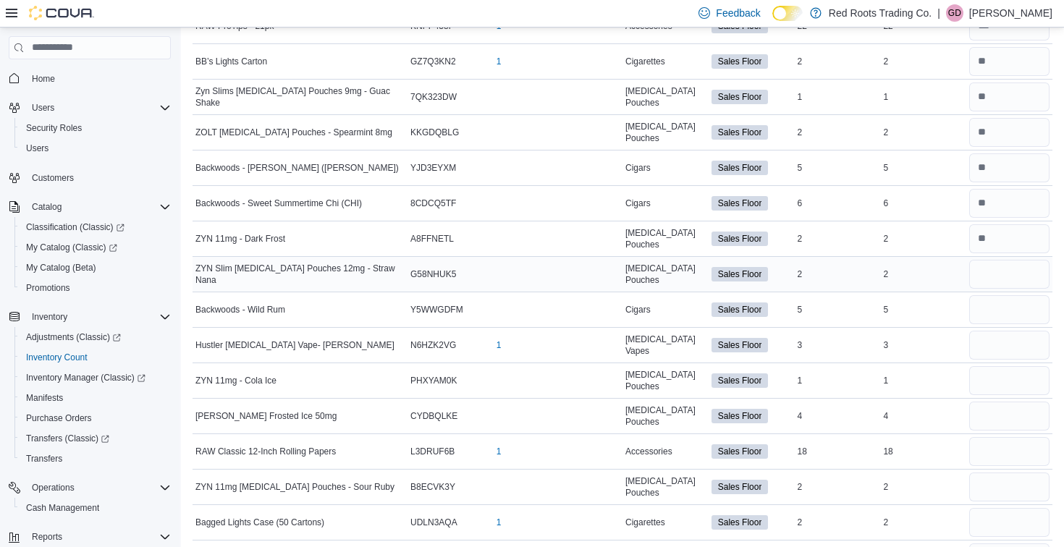
type input "*"
click at [995, 283] on input "number" at bounding box center [1009, 274] width 80 height 29
type input "*"
click at [998, 312] on input "number" at bounding box center [1009, 309] width 80 height 29
type input "*"
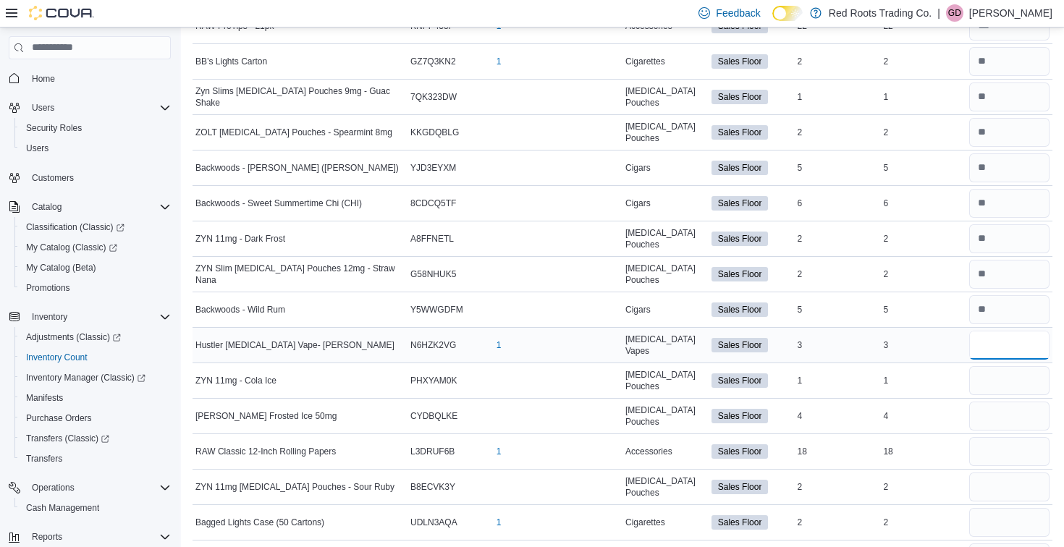
click at [1010, 343] on input "number" at bounding box center [1009, 345] width 80 height 29
type input "*"
type input "**"
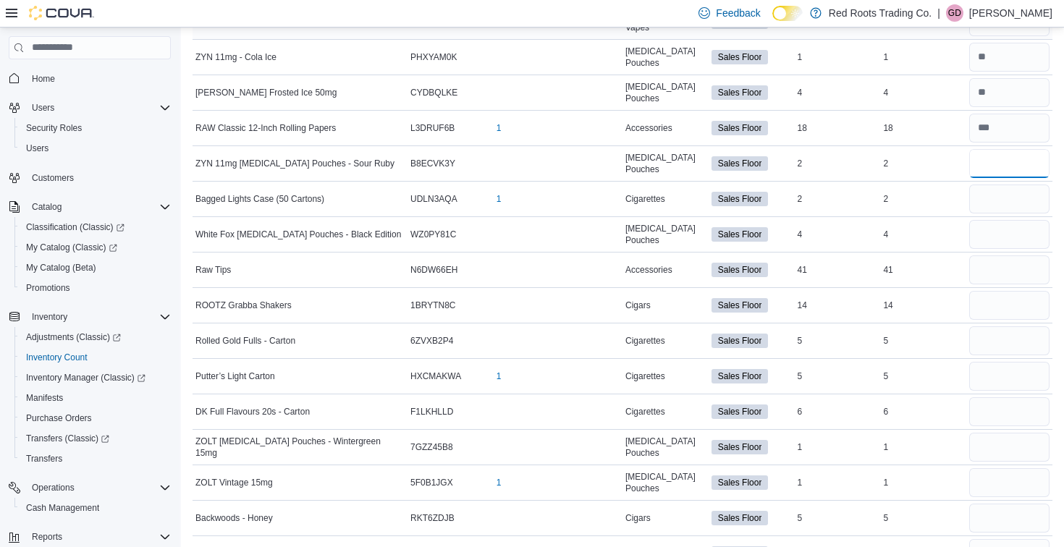
scroll to position [2693, 0]
click at [993, 158] on input "number" at bounding box center [1009, 162] width 80 height 29
type input "*"
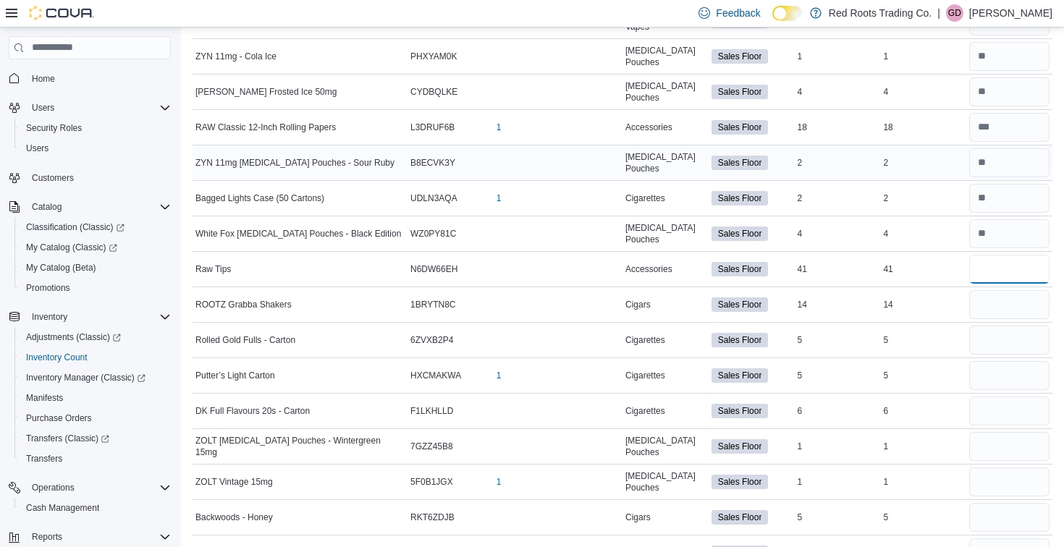
type input "**"
type input "*"
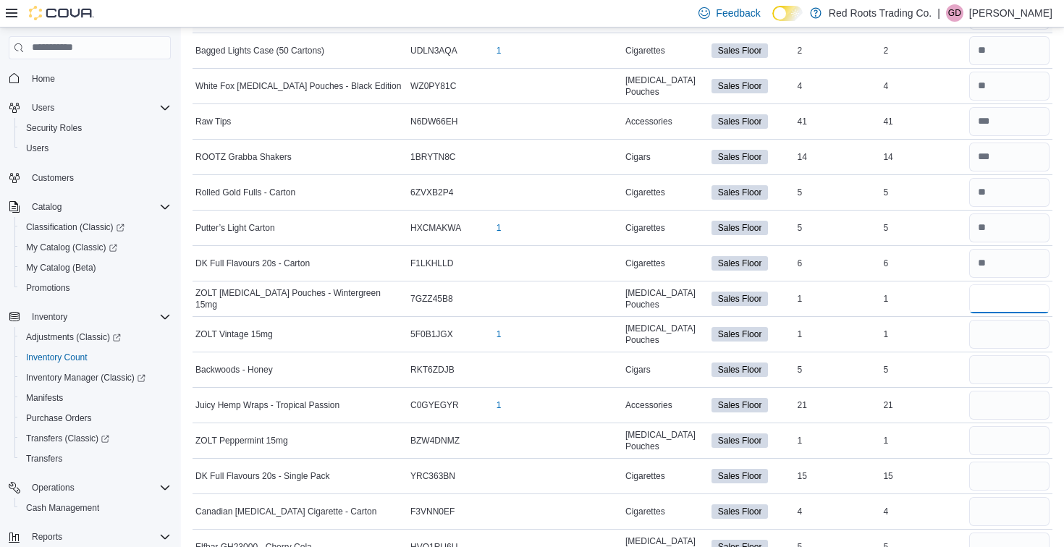
scroll to position [2943, 0]
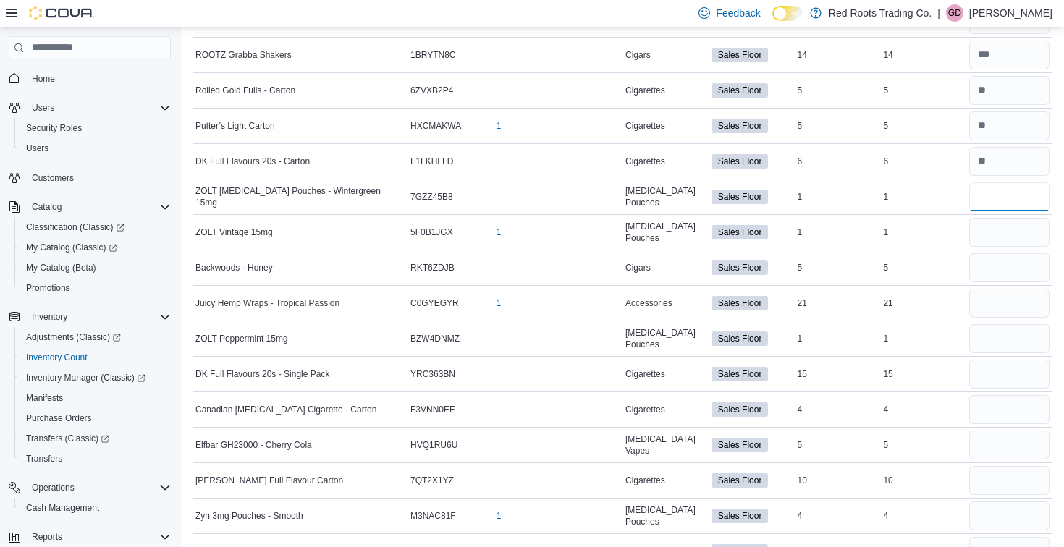
type input "*"
type input "**"
type input "*"
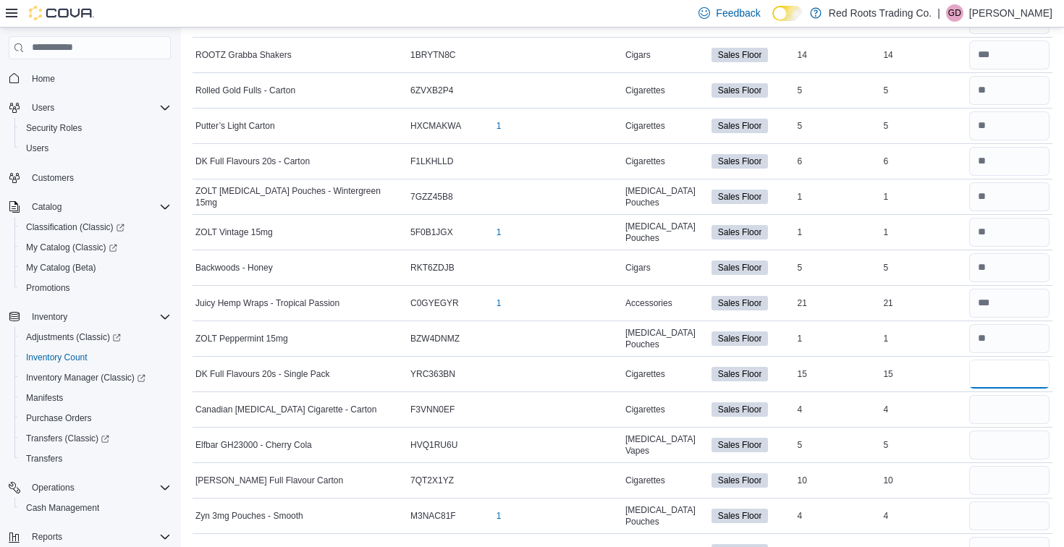
type input "**"
type input "*"
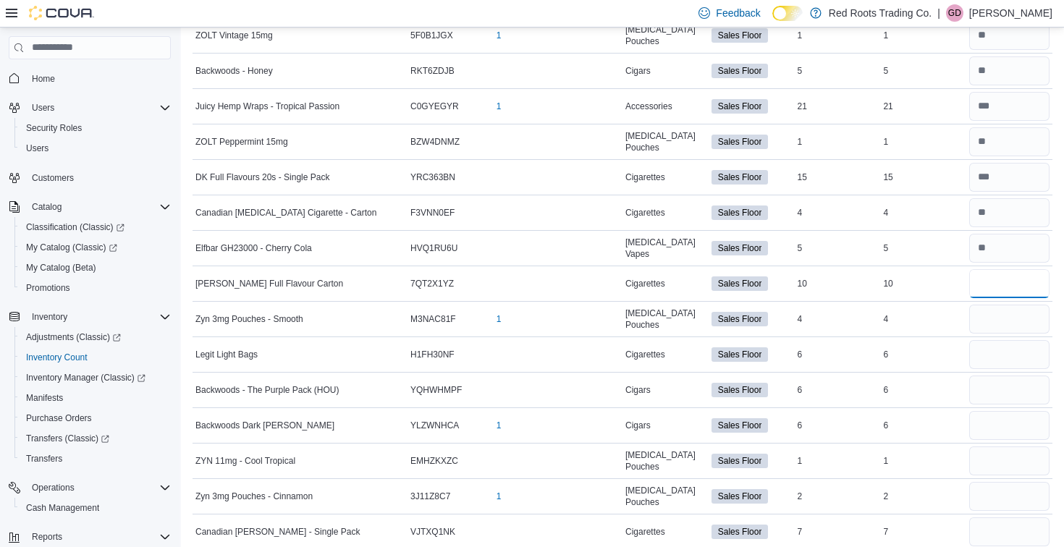
scroll to position [3146, 0]
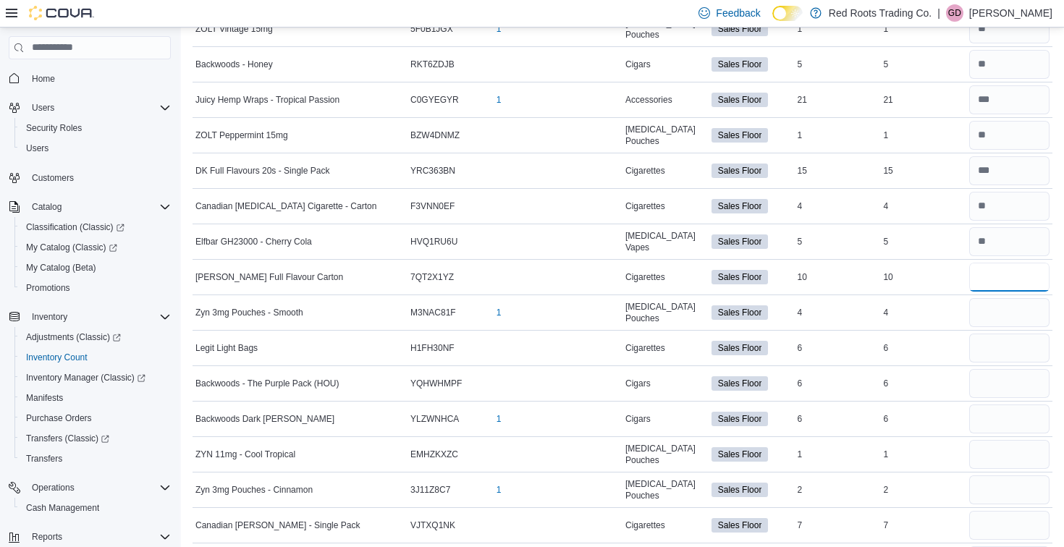
type input "**"
type input "*"
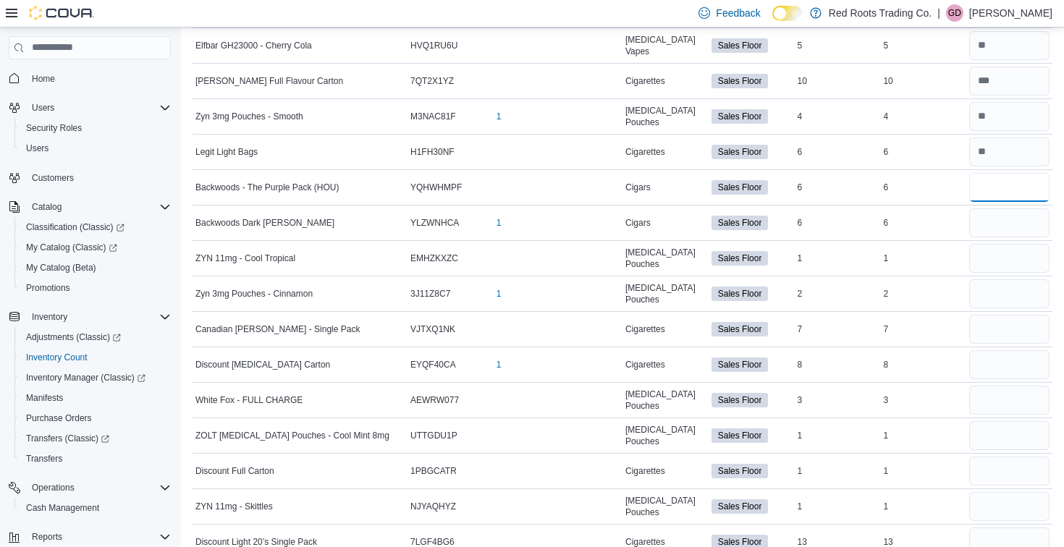
scroll to position [3343, 0]
click at [985, 184] on input "number" at bounding box center [1009, 186] width 80 height 29
type input "*"
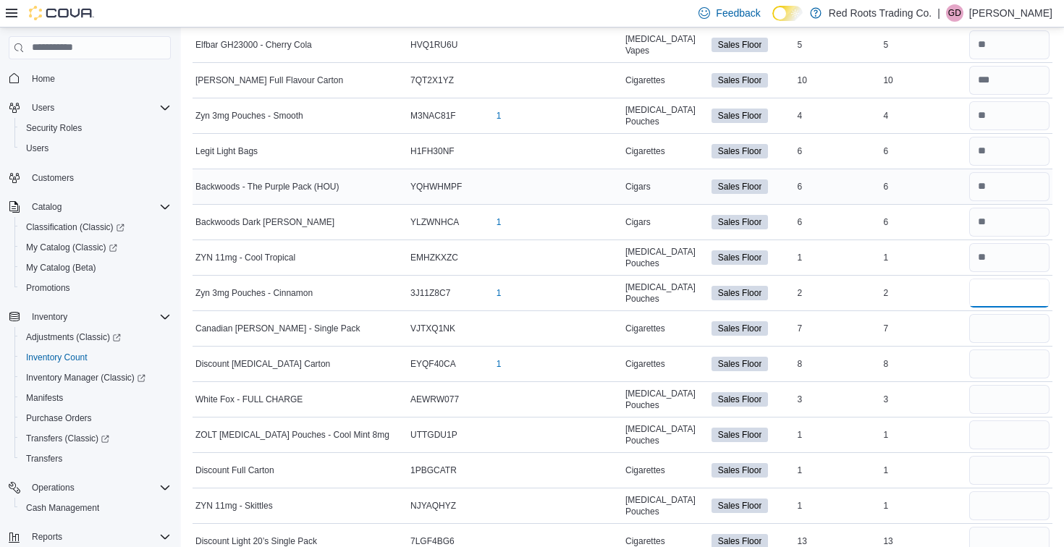
type input "*"
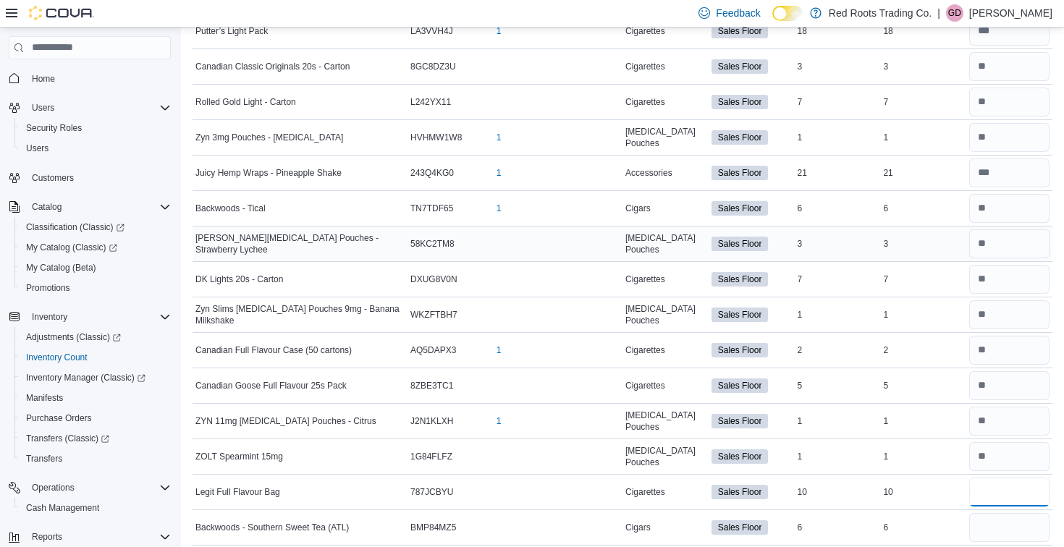
scroll to position [4039, 0]
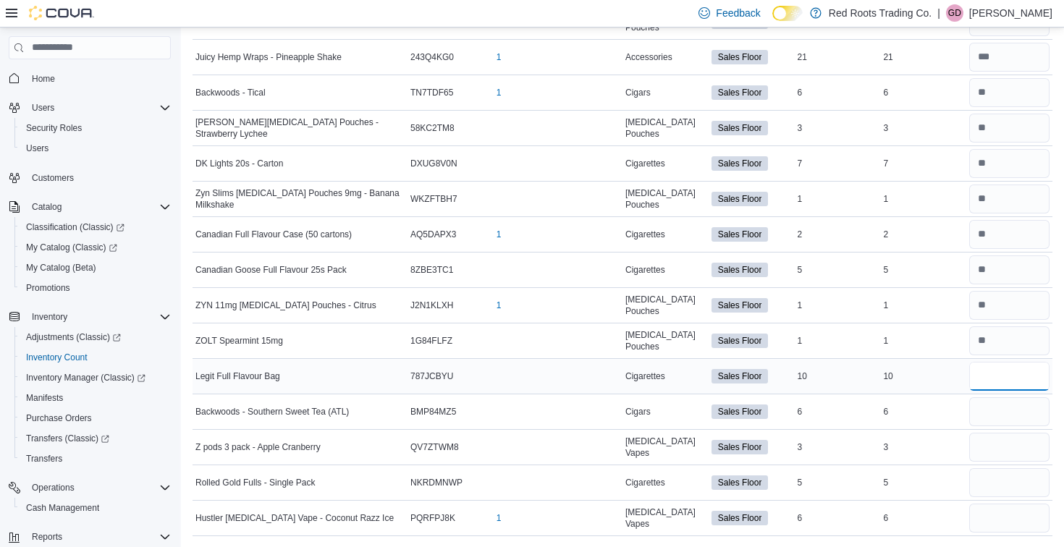
click at [1001, 376] on input "number" at bounding box center [1009, 376] width 80 height 29
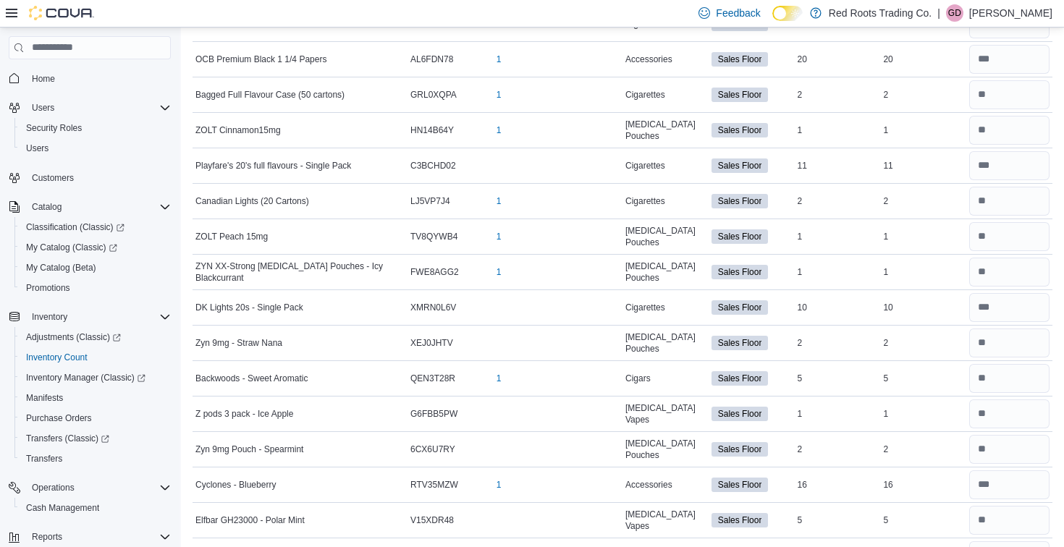
scroll to position [0, 0]
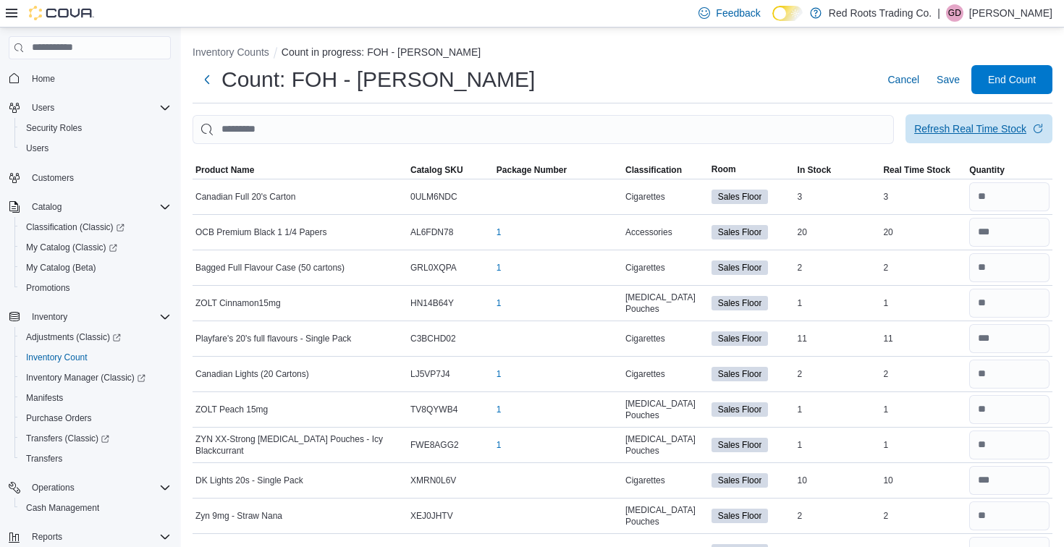
click at [970, 129] on div "Refresh Real Time Stock" at bounding box center [970, 129] width 112 height 14
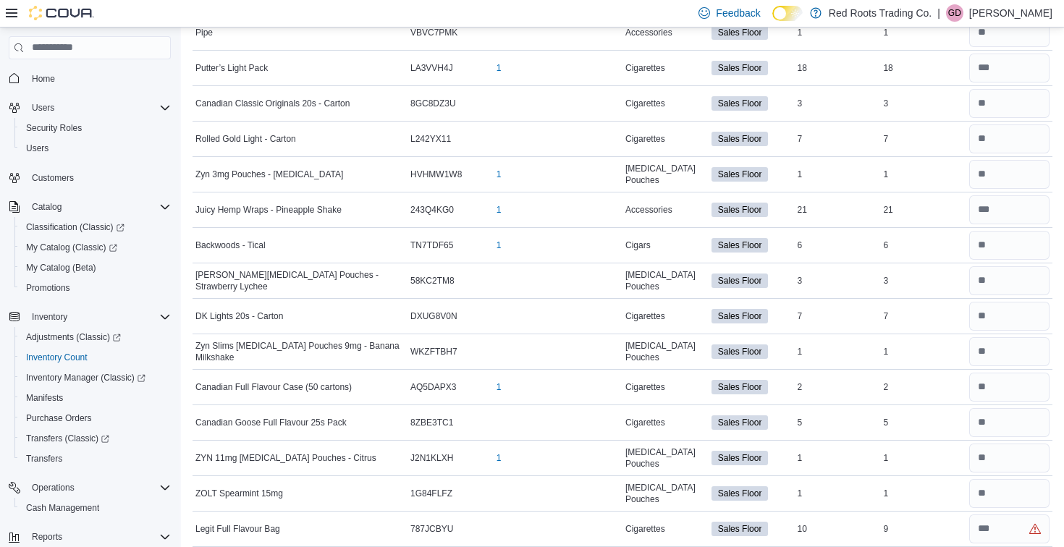
scroll to position [4039, 0]
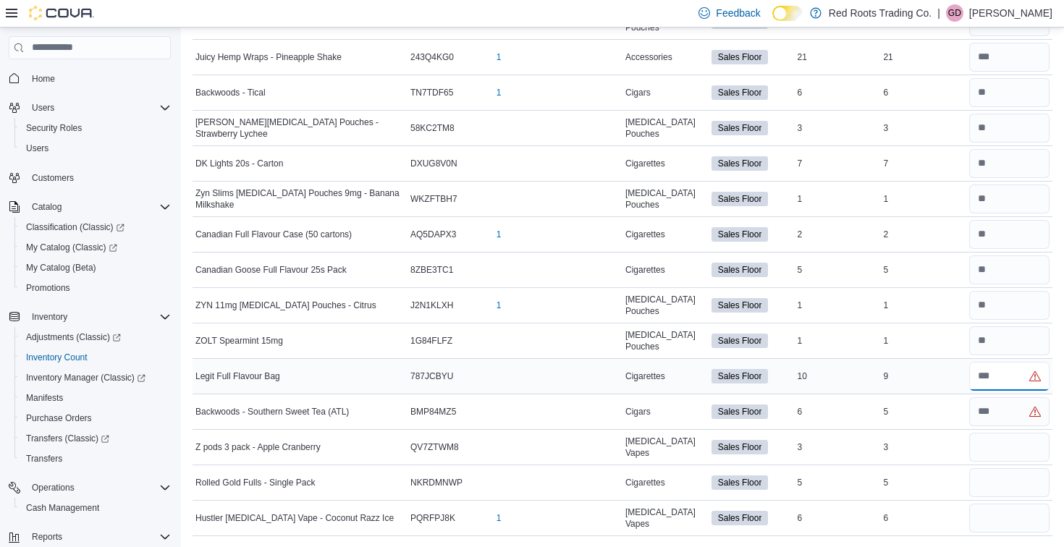
click at [998, 379] on input "number" at bounding box center [1009, 376] width 80 height 29
click at [1006, 415] on input "number" at bounding box center [1009, 411] width 80 height 29
click at [987, 450] on input "number" at bounding box center [1009, 447] width 80 height 29
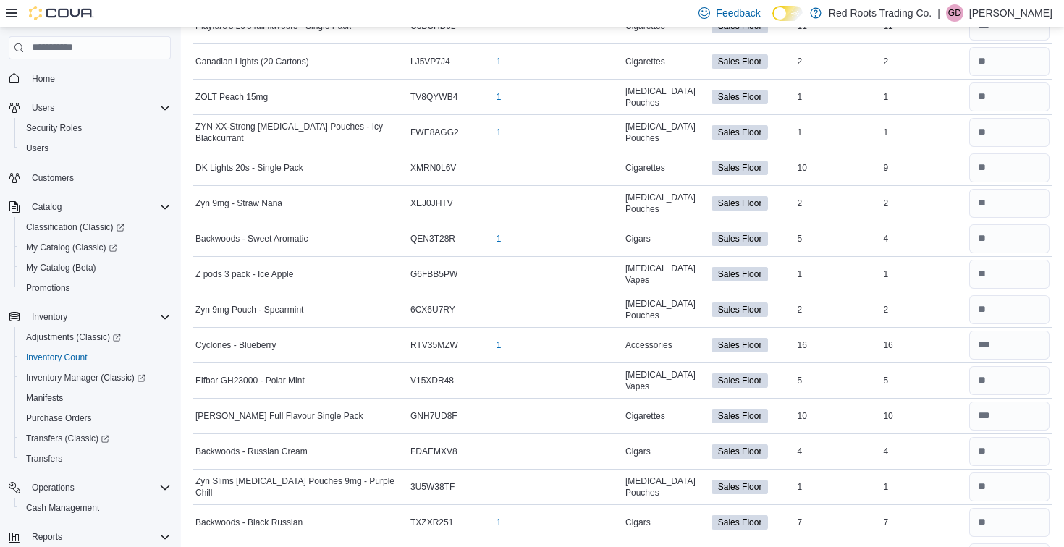
scroll to position [0, 0]
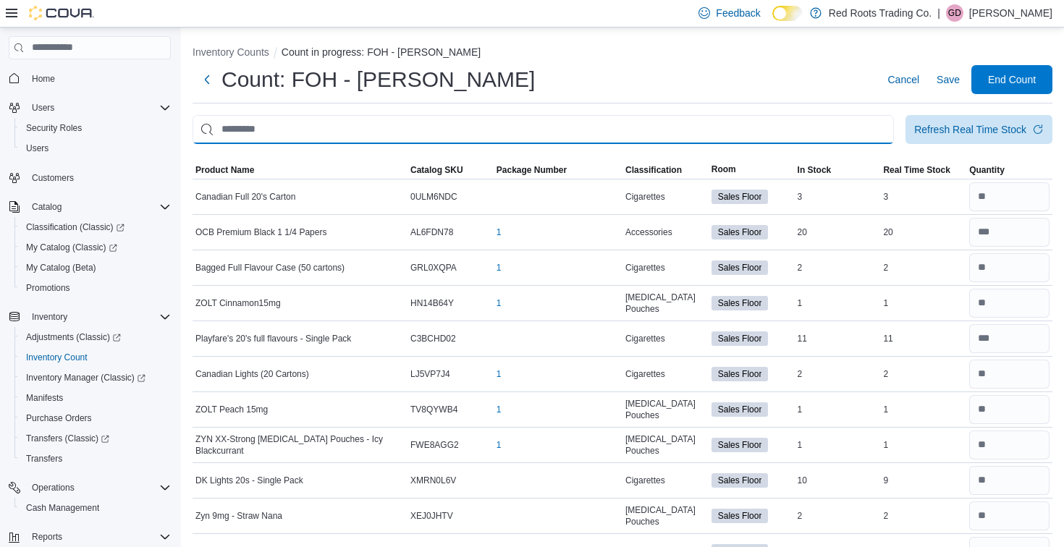
click at [268, 128] on input "This is a search bar. After typing your query, hit enter to filter the results …" at bounding box center [542, 129] width 701 height 29
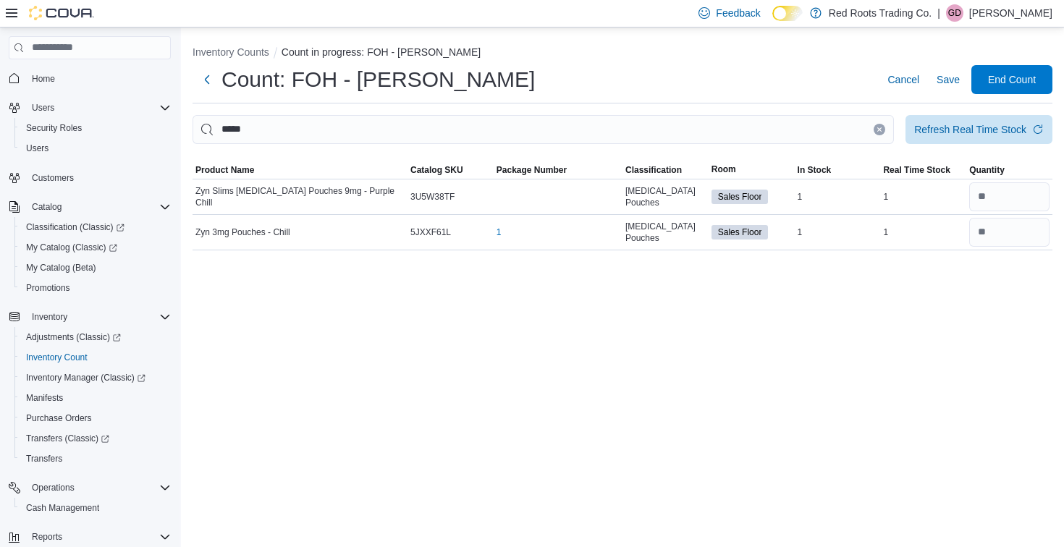
click at [876, 127] on icon "Clear input" at bounding box center [879, 130] width 6 height 6
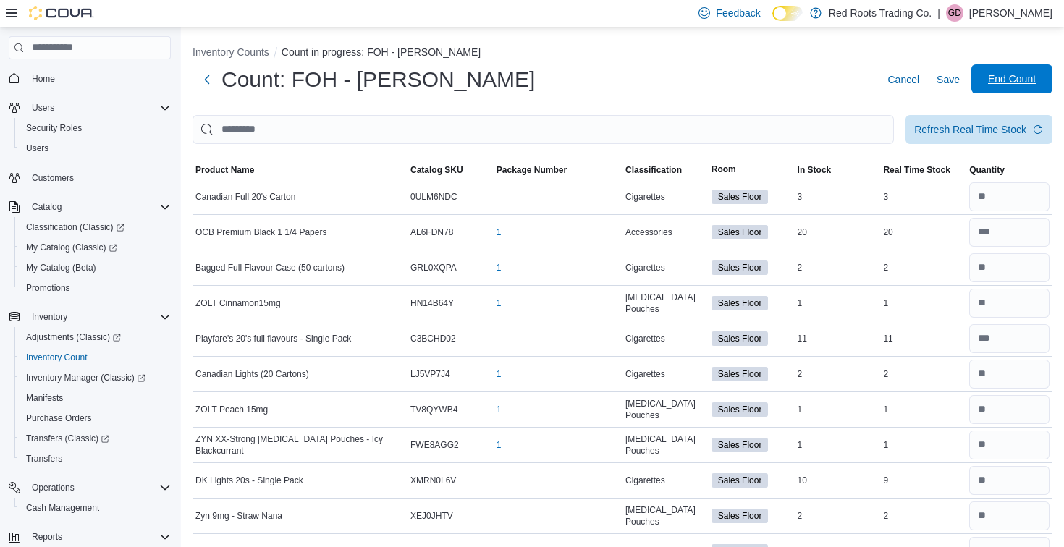
click at [1004, 82] on span "End Count" at bounding box center [1012, 79] width 48 height 14
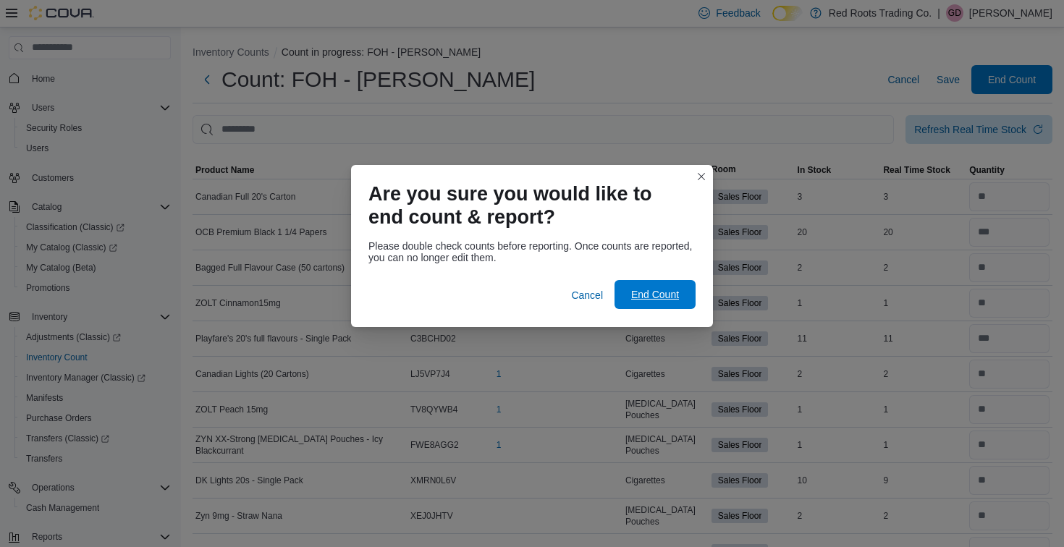
click at [657, 290] on span "End Count" at bounding box center [655, 294] width 48 height 14
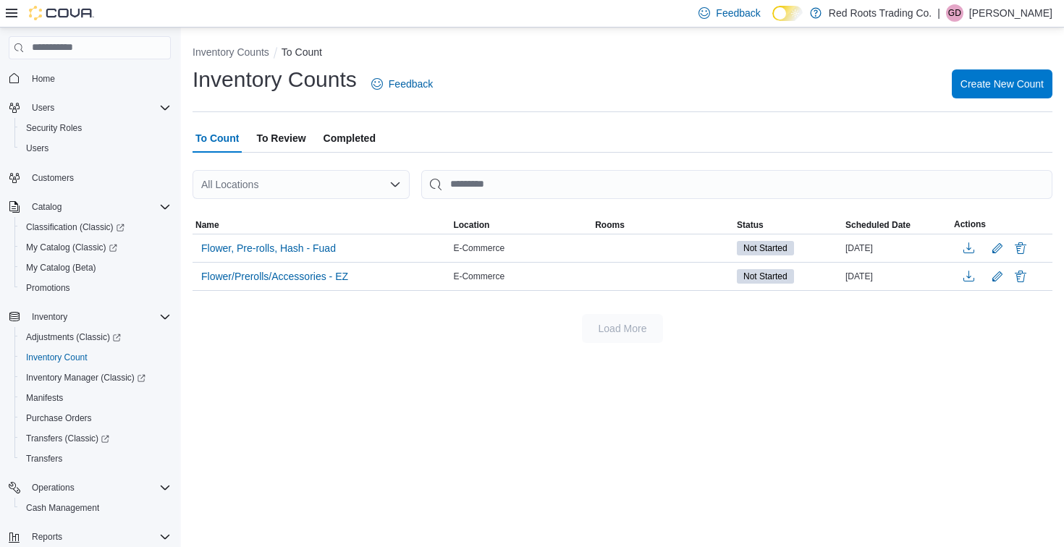
click at [301, 140] on span "To Review" at bounding box center [280, 138] width 49 height 29
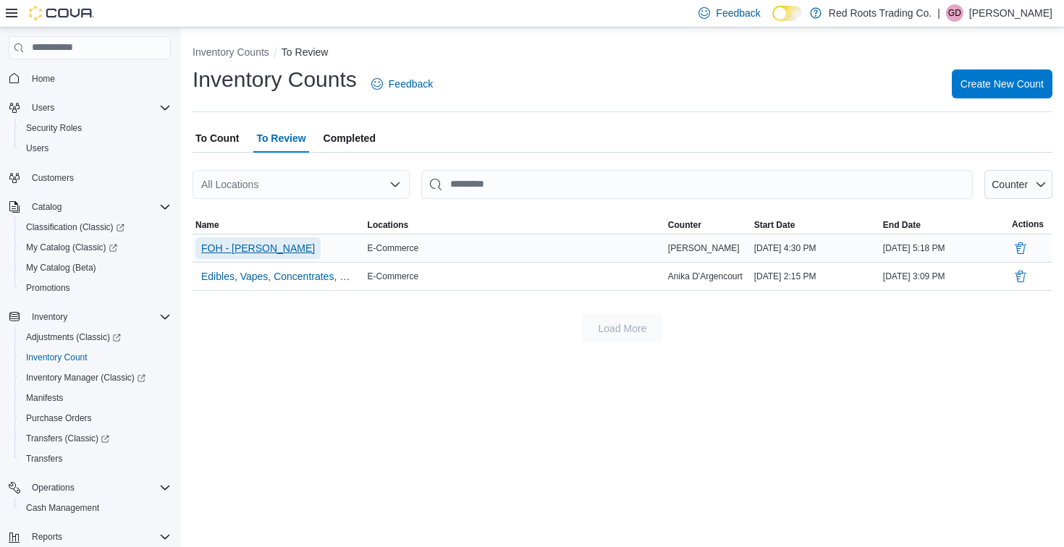
click at [233, 247] on span "FOH - [PERSON_NAME]" at bounding box center [258, 248] width 114 height 14
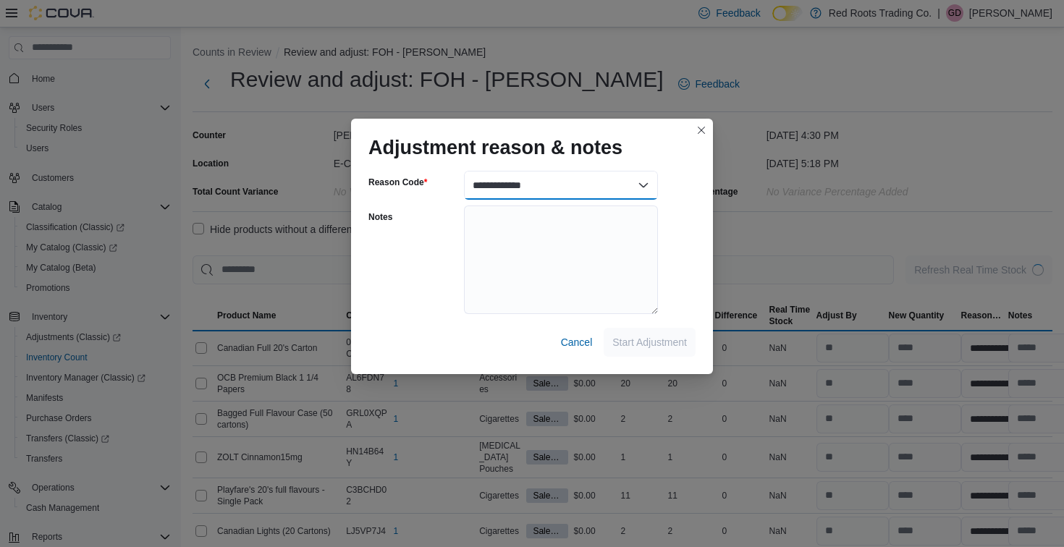
click at [552, 184] on select "**********" at bounding box center [561, 185] width 194 height 29
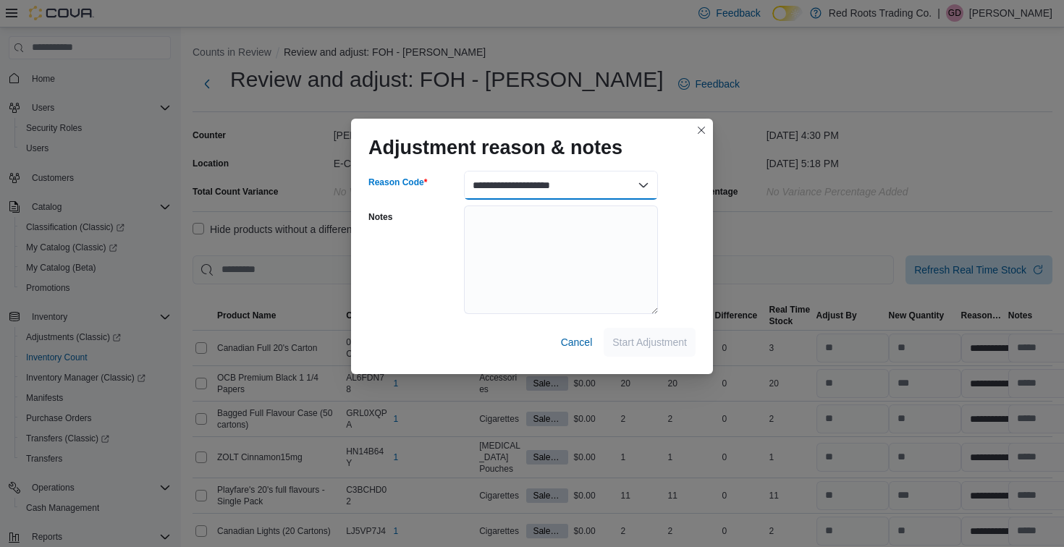
click at [464, 171] on select "**********" at bounding box center [561, 185] width 194 height 29
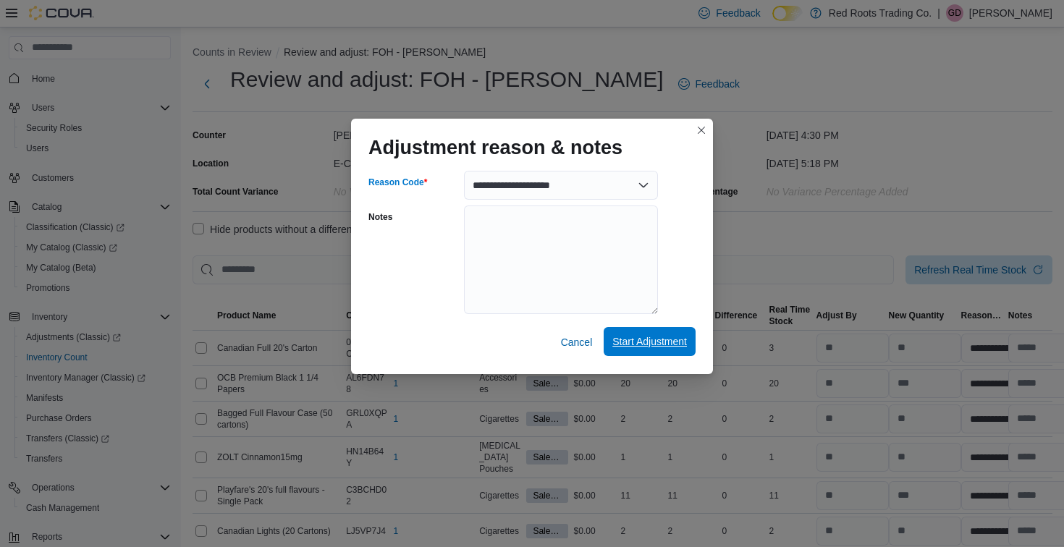
click at [652, 343] on span "Start Adjustment" at bounding box center [649, 341] width 75 height 14
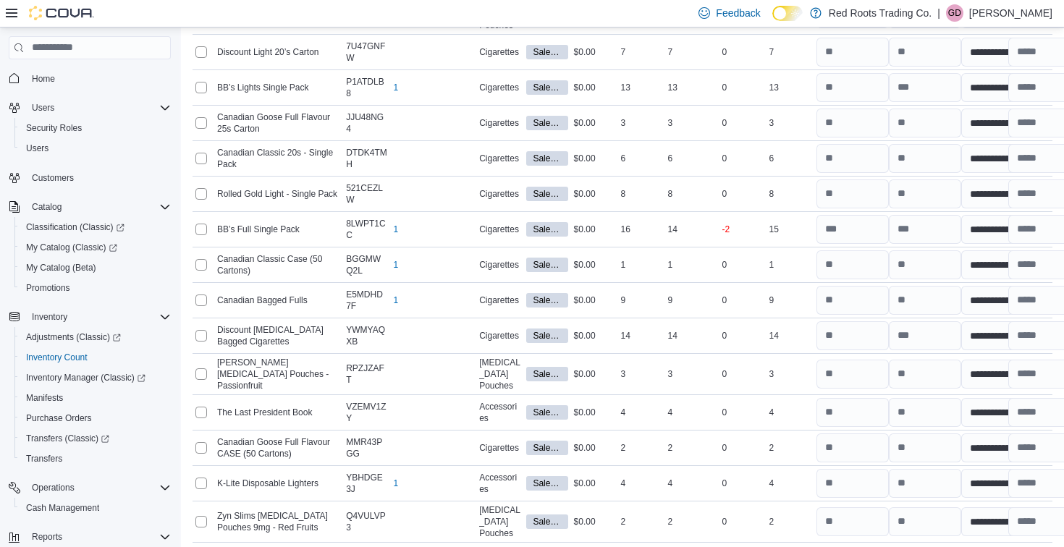
scroll to position [1750, 0]
